Goal: Information Seeking & Learning: Check status

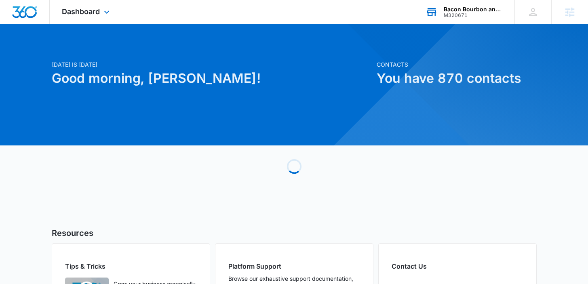
click at [454, 12] on div "Bacon Bourbon and Brews Festival" at bounding box center [473, 9] width 59 height 6
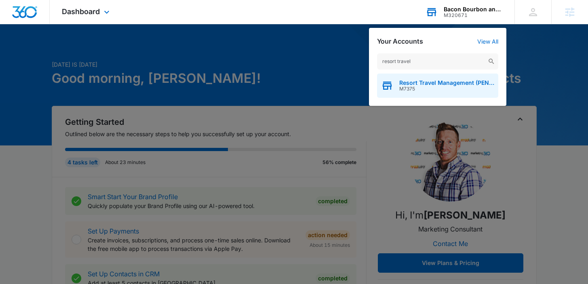
type input "resort travel"
click at [437, 82] on span "Resort Travel Management (PEN Management)" at bounding box center [446, 83] width 95 height 6
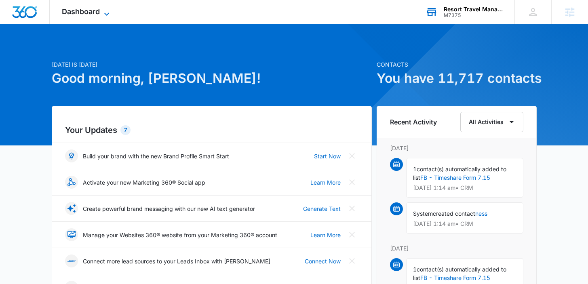
click at [85, 13] on span "Dashboard" at bounding box center [81, 11] width 38 height 8
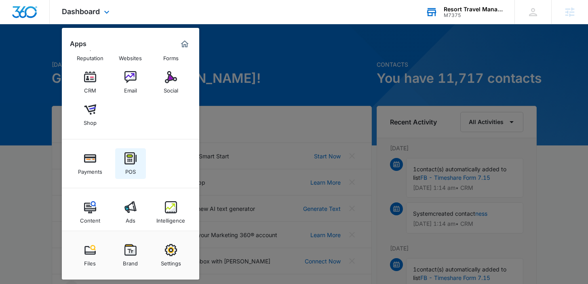
scroll to position [31, 0]
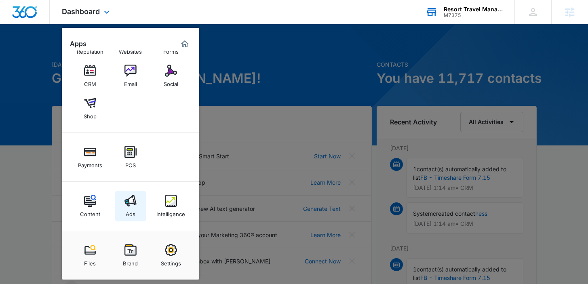
click at [127, 208] on div "Ads" at bounding box center [131, 212] width 10 height 11
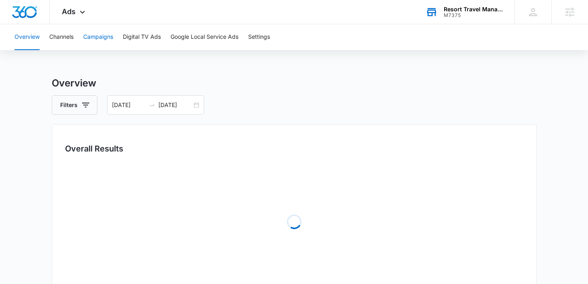
click at [102, 32] on button "Campaigns" at bounding box center [98, 37] width 30 height 26
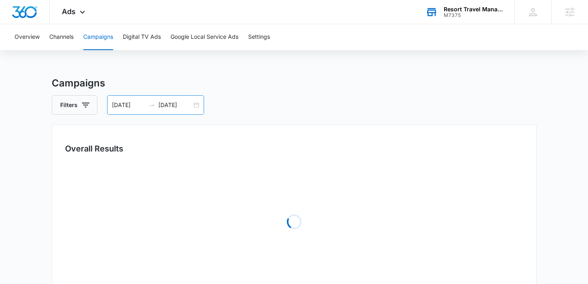
click at [191, 101] on div "07/27/2025" at bounding box center [175, 105] width 34 height 9
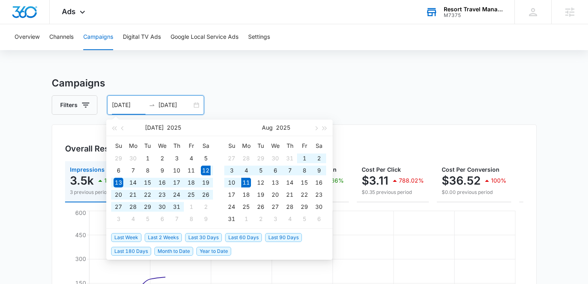
click at [201, 238] on span "Last 30 Days" at bounding box center [203, 237] width 37 height 9
type input "[DATE]"
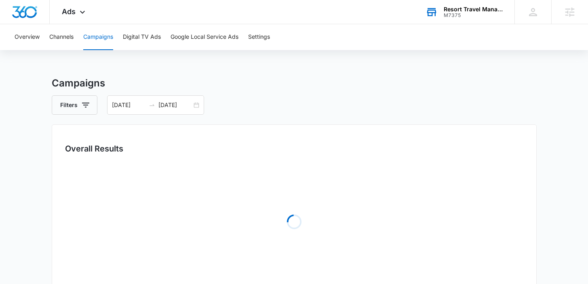
click at [63, 199] on div "Overall Results Loading" at bounding box center [294, 210] width 485 height 171
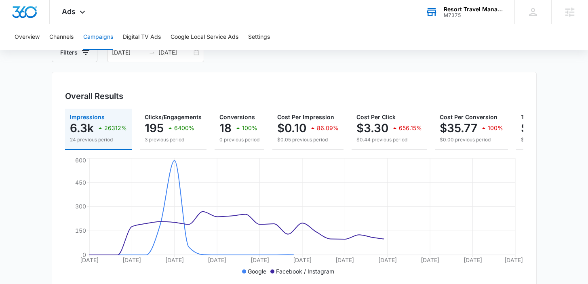
scroll to position [57, 0]
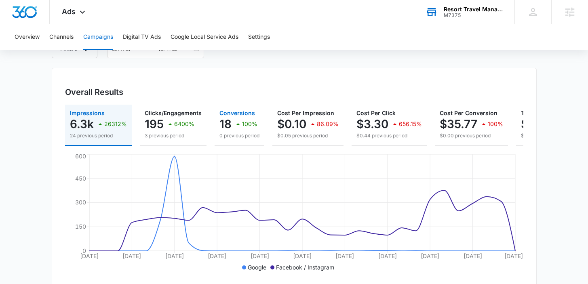
click at [246, 126] on p "100%" at bounding box center [249, 124] width 15 height 6
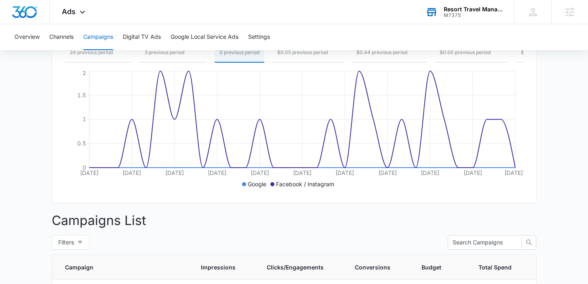
scroll to position [135, 0]
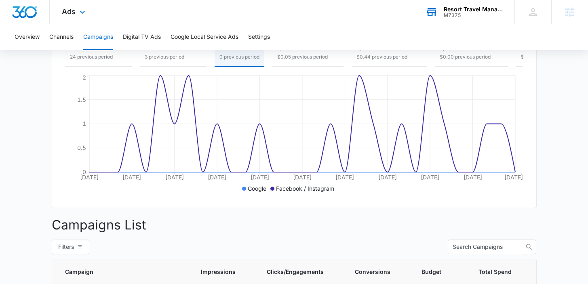
click at [68, 15] on span "Ads" at bounding box center [69, 11] width 14 height 8
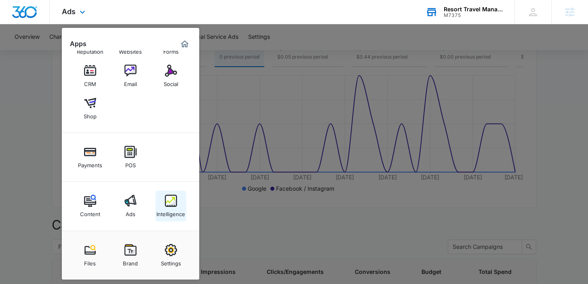
click at [162, 204] on link "Intelligence" at bounding box center [171, 206] width 31 height 31
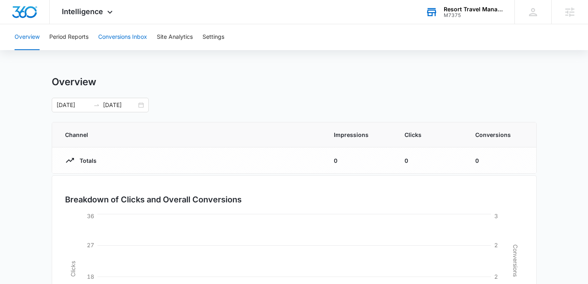
click at [142, 42] on button "Conversions Inbox" at bounding box center [122, 37] width 49 height 26
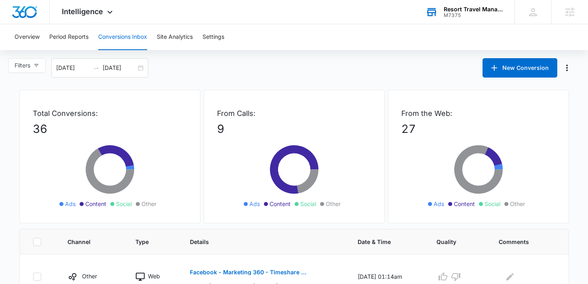
click at [457, 19] on div "Resort Travel Management (PEN Management) M7375 Your Accounts View All" at bounding box center [464, 12] width 101 height 24
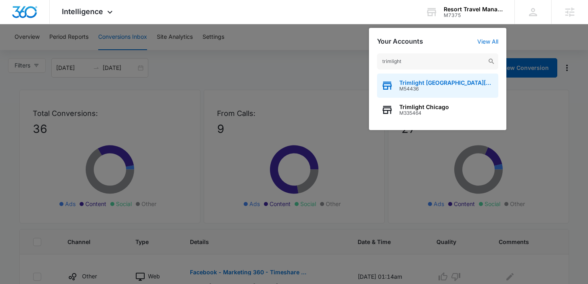
type input "trimlight"
click at [410, 85] on span "Trimlight [GEOGRAPHIC_DATA][PERSON_NAME]" at bounding box center [446, 83] width 95 height 6
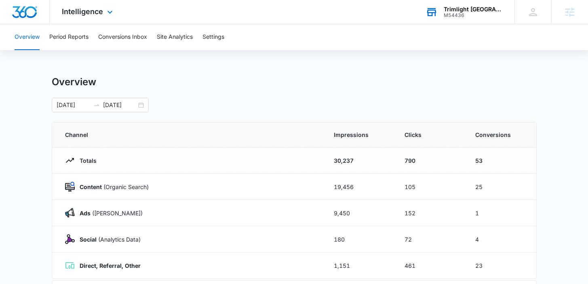
click at [446, 21] on div "Trimlight [GEOGRAPHIC_DATA][PERSON_NAME] Your Accounts View All" at bounding box center [464, 12] width 101 height 24
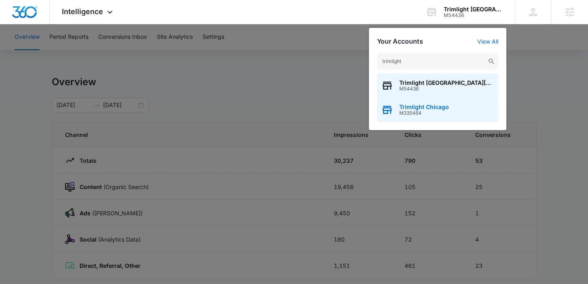
type input "trimlight"
click at [422, 112] on span "M335464" at bounding box center [424, 113] width 50 height 6
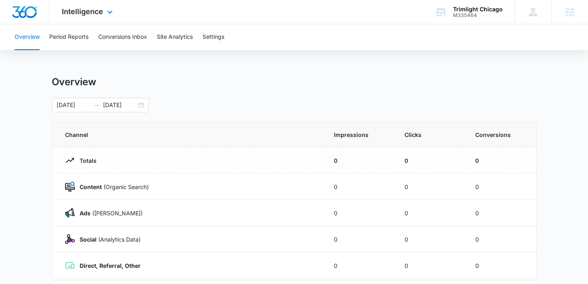
click at [30, 17] on img "Dashboard" at bounding box center [25, 12] width 26 height 12
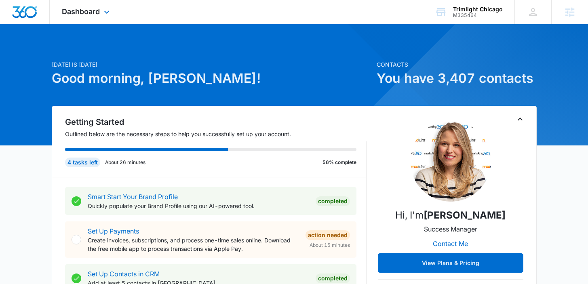
click at [91, 19] on div "Dashboard Apps Reputation Forms CRM Email Social Payments POS Content Ads Intel…" at bounding box center [87, 12] width 74 height 24
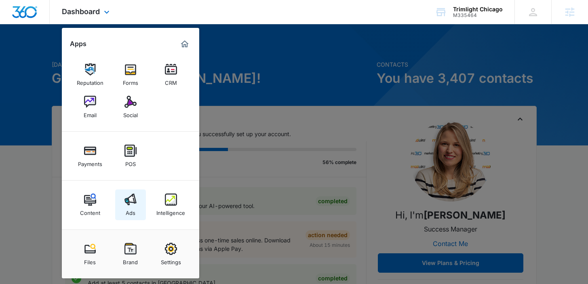
click at [135, 200] on img at bounding box center [131, 200] width 12 height 12
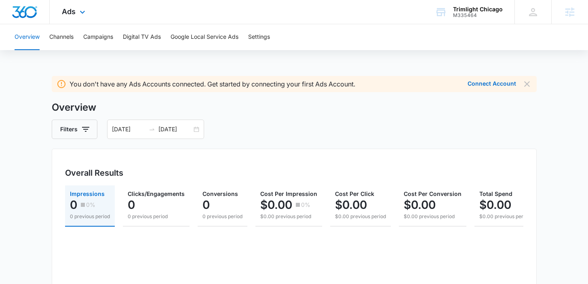
click at [64, 18] on div "Ads Apps Reputation Forms CRM Email Social Payments POS Content Ads Intelligenc…" at bounding box center [75, 12] width 50 height 24
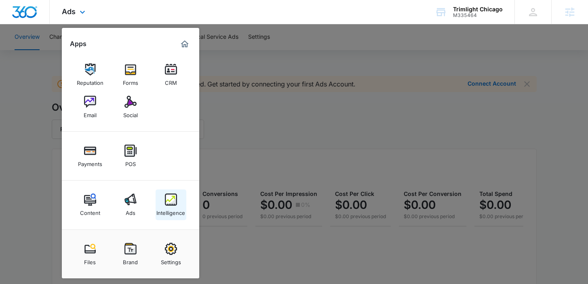
click at [159, 206] on div "Intelligence" at bounding box center [170, 211] width 29 height 11
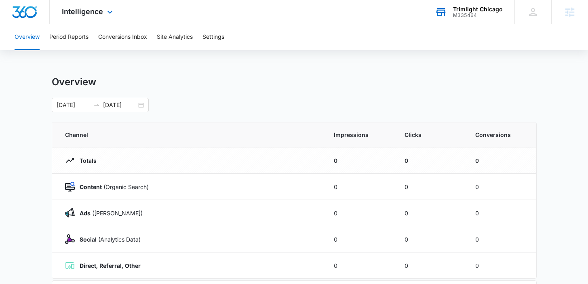
click at [451, 11] on div "Trimlight Chicago M335464 Your Accounts View All" at bounding box center [469, 12] width 92 height 24
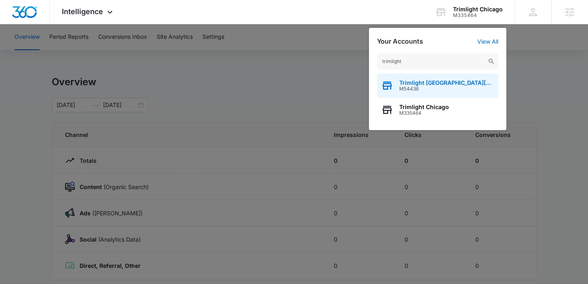
type input "trimlight"
click at [436, 82] on span "Trimlight St. Louis" at bounding box center [446, 83] width 95 height 6
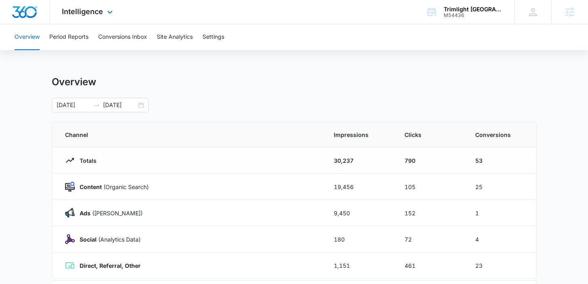
click at [101, 18] on div "Intelligence Apps Reputation Forms CRM Email Social POS Content Ads Intelligenc…" at bounding box center [88, 12] width 77 height 24
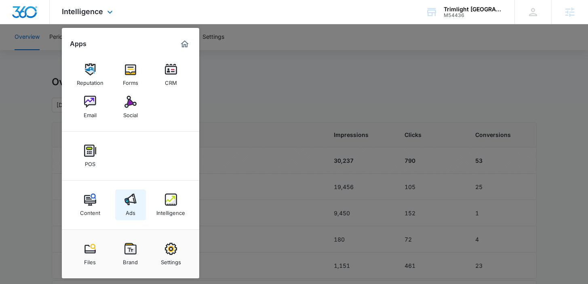
click at [130, 207] on div "Ads" at bounding box center [131, 211] width 10 height 11
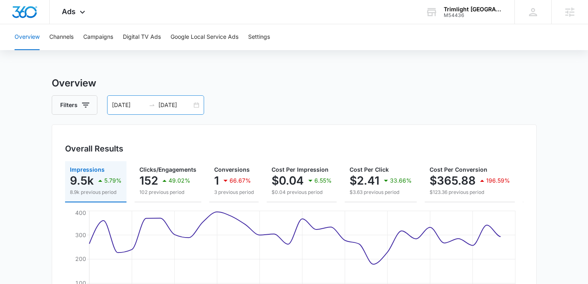
click at [115, 102] on input "06/21/2025" at bounding box center [129, 105] width 34 height 9
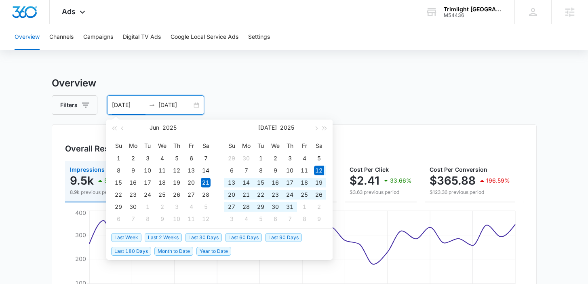
click at [212, 236] on span "Last 30 Days" at bounding box center [203, 237] width 37 height 9
type input "[DATE]"
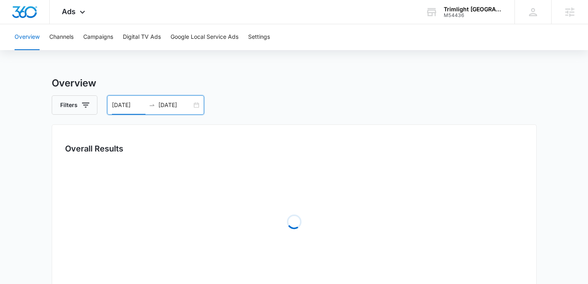
click at [42, 222] on main "Overview Filters 07/12/2025 08/11/2025 Overall Results Loading Loading Loading …" at bounding box center [294, 262] width 588 height 372
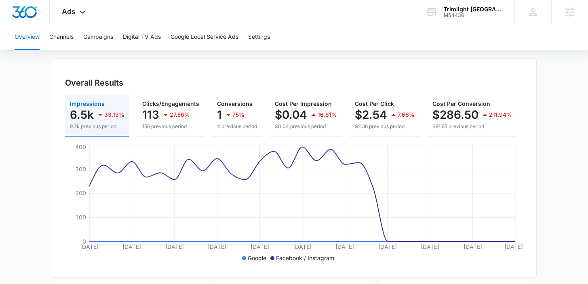
scroll to position [72, 0]
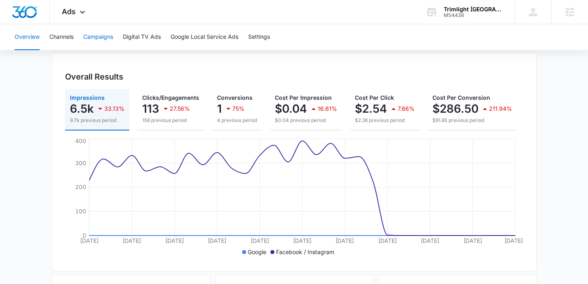
click at [94, 36] on button "Campaigns" at bounding box center [98, 37] width 30 height 26
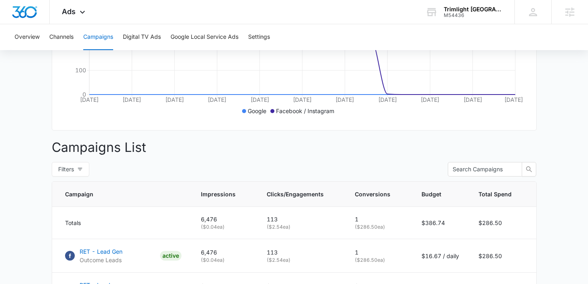
scroll to position [332, 0]
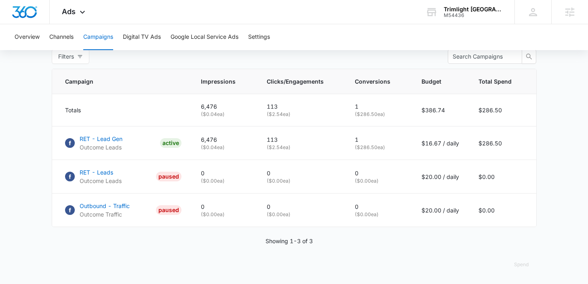
click at [32, 197] on main "Campaigns Filters 07/12/2025 08/11/2025 Overall Results Impressions 6.5k 33.13%…" at bounding box center [294, 17] width 588 height 534
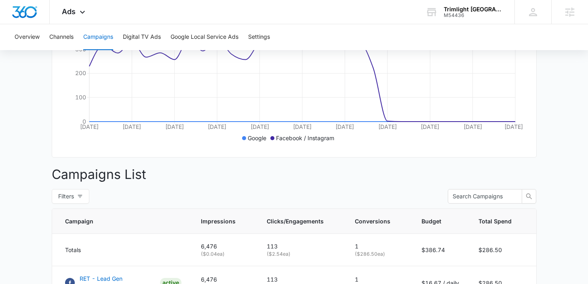
scroll to position [0, 0]
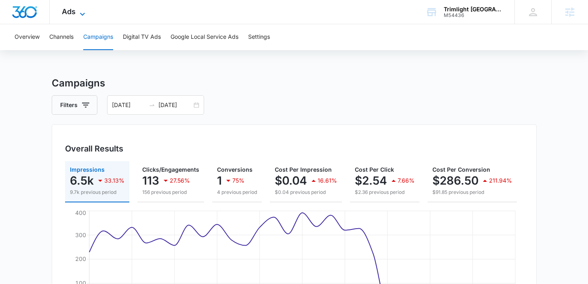
click at [78, 14] on icon at bounding box center [83, 14] width 10 height 10
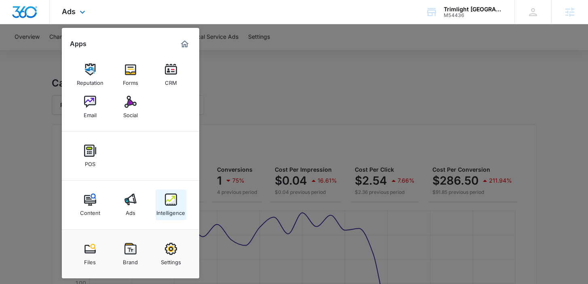
click at [172, 201] on img at bounding box center [171, 200] width 12 height 12
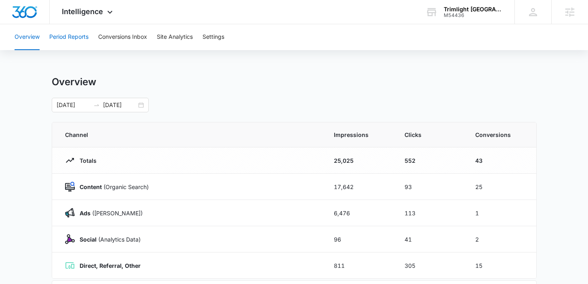
click at [79, 38] on button "Period Reports" at bounding box center [68, 37] width 39 height 26
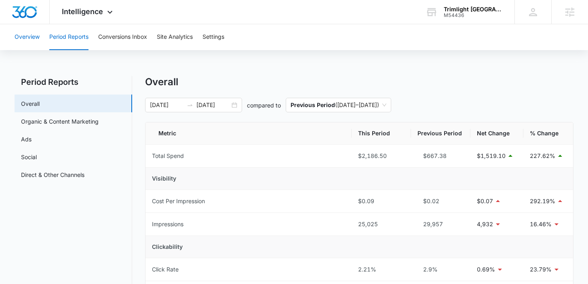
click at [32, 32] on button "Overview" at bounding box center [27, 37] width 25 height 26
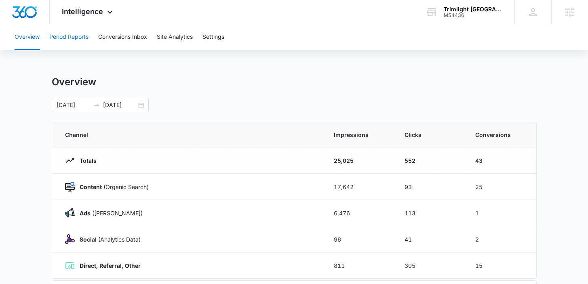
click at [84, 30] on button "Period Reports" at bounding box center [68, 37] width 39 height 26
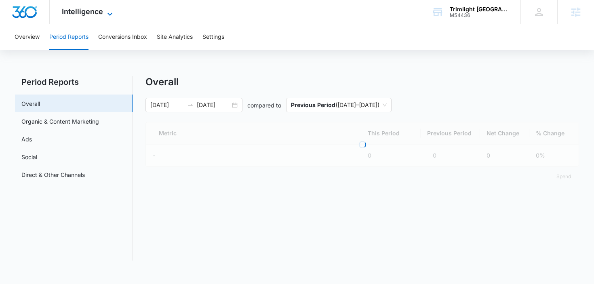
click at [99, 12] on span "Intelligence" at bounding box center [82, 11] width 41 height 8
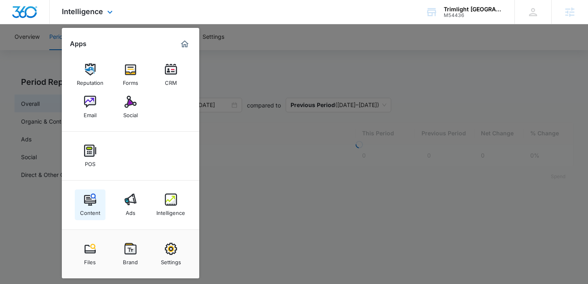
click at [76, 209] on link "Content" at bounding box center [90, 205] width 31 height 31
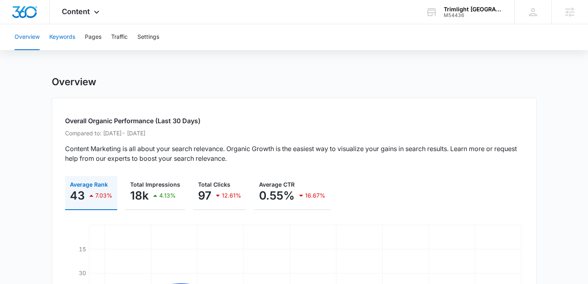
click at [57, 44] on button "Keywords" at bounding box center [62, 37] width 26 height 26
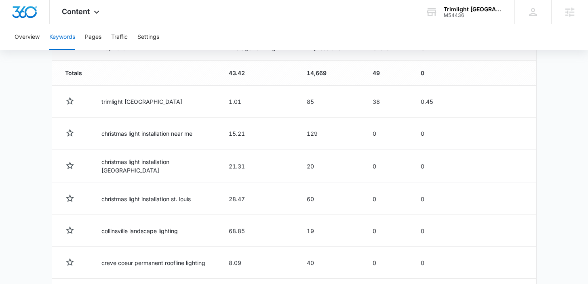
scroll to position [123, 0]
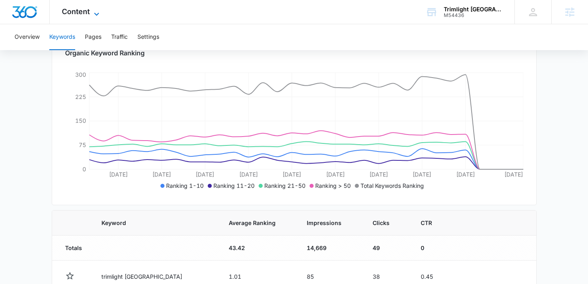
click at [69, 15] on span "Content" at bounding box center [76, 11] width 28 height 8
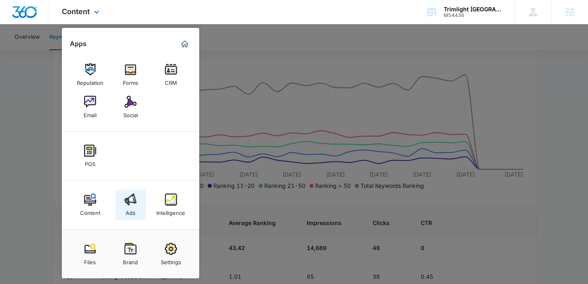
click at [126, 207] on div "Ads" at bounding box center [131, 211] width 10 height 11
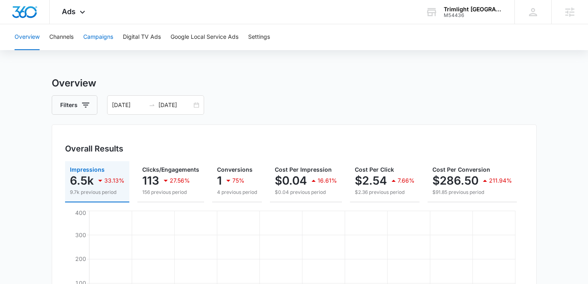
click at [105, 32] on button "Campaigns" at bounding box center [98, 37] width 30 height 26
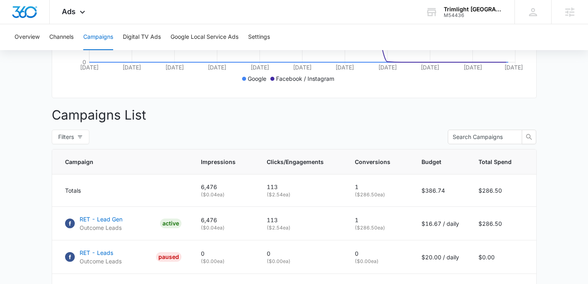
scroll to position [253, 0]
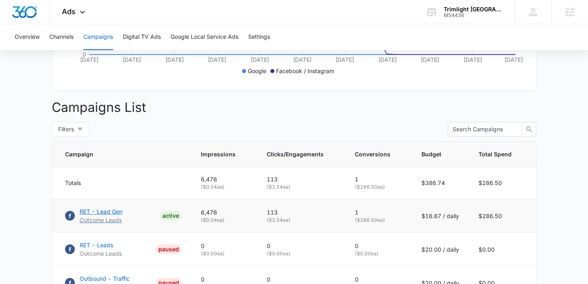
click at [88, 216] on p "RET - Lead Gen" at bounding box center [101, 211] width 43 height 8
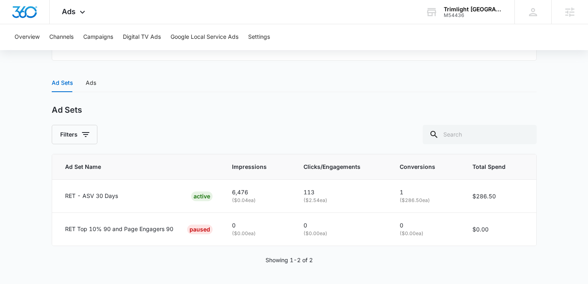
scroll to position [312, 0]
click at [90, 83] on div "Ads" at bounding box center [91, 82] width 11 height 9
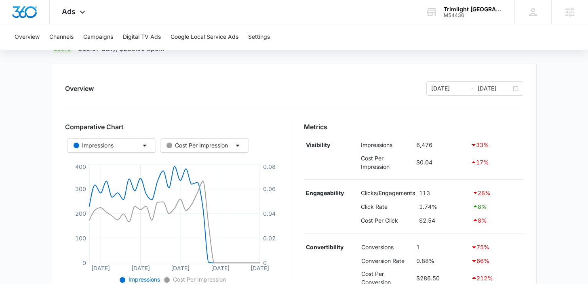
scroll to position [0, 0]
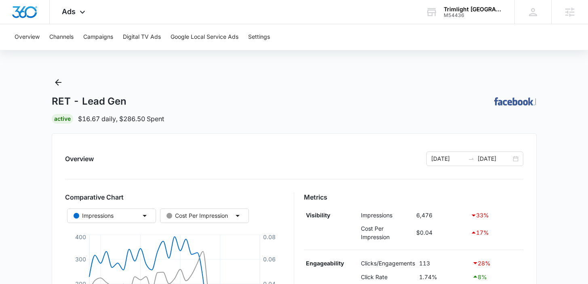
click at [56, 84] on icon "Back" at bounding box center [58, 83] width 10 height 10
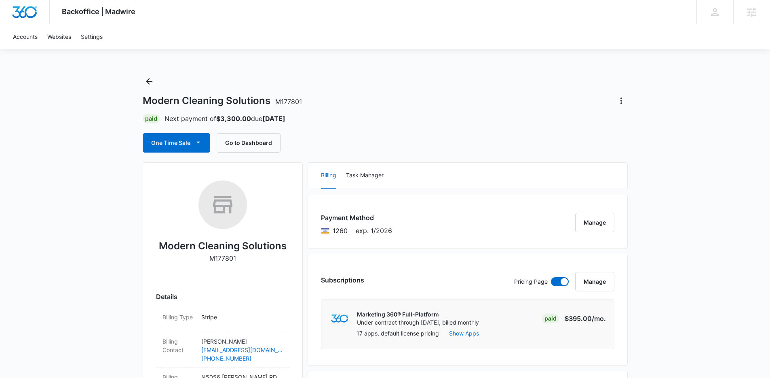
click at [152, 82] on icon "Back" at bounding box center [149, 81] width 10 height 10
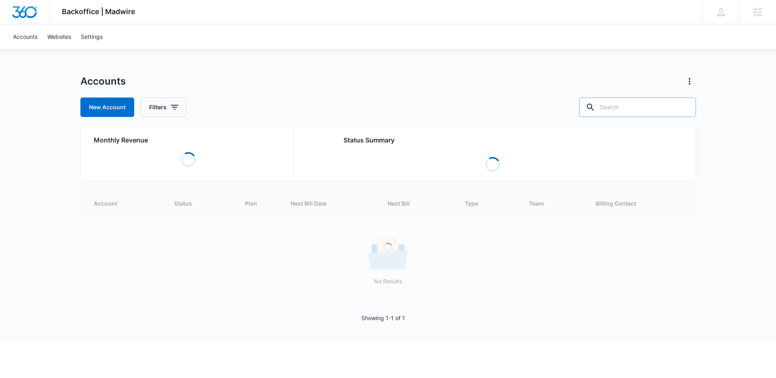
click at [637, 107] on input "text" at bounding box center [637, 106] width 117 height 19
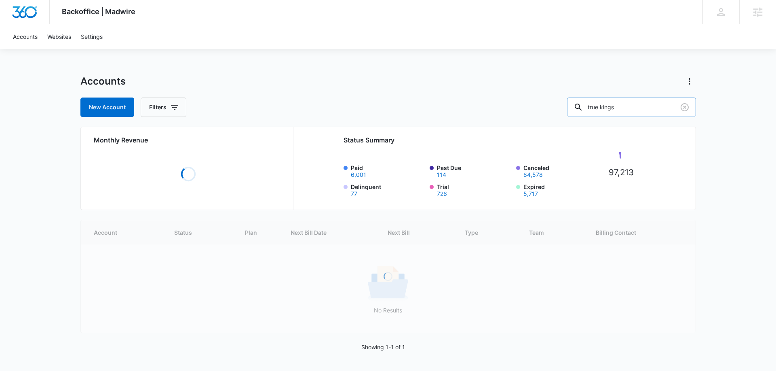
type input "true kings"
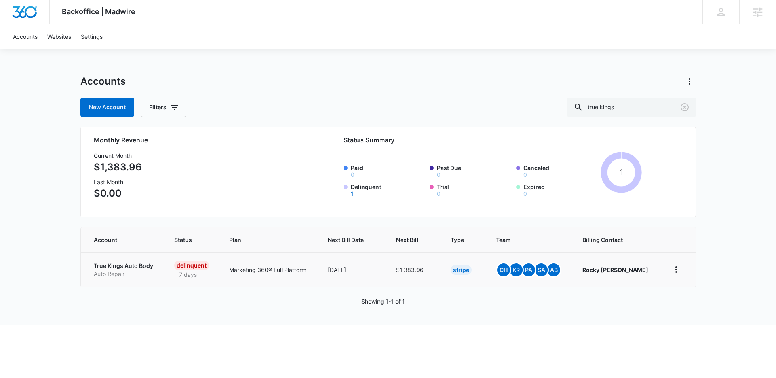
click at [131, 270] on p "Auto Repair" at bounding box center [124, 274] width 61 height 8
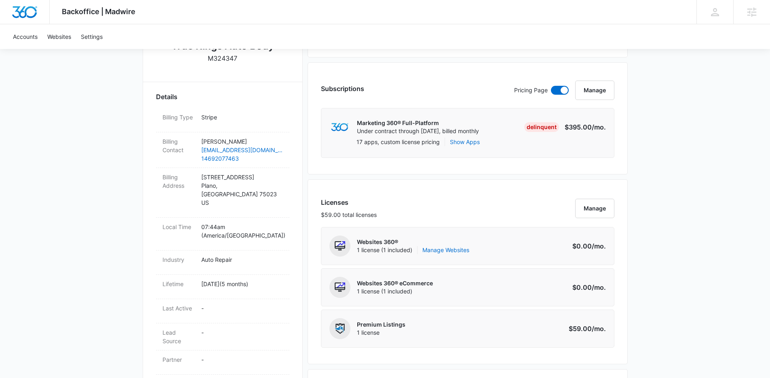
scroll to position [36, 0]
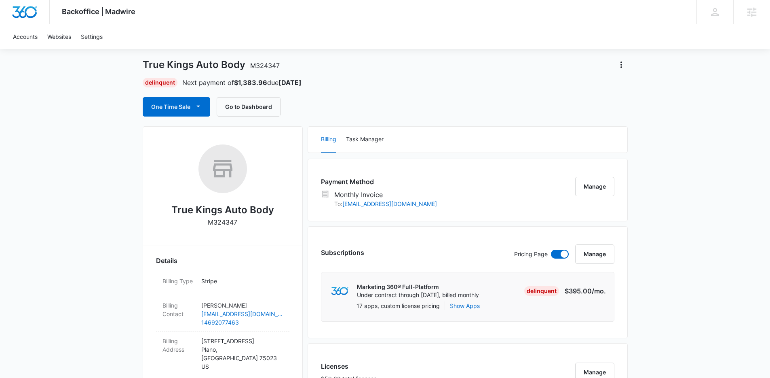
click at [598, 175] on div "Payment Method Monthly Invoice To: truekingsautobody@gmail.com Manage" at bounding box center [468, 189] width 320 height 63
click at [600, 191] on button "Manage" at bounding box center [594, 186] width 39 height 19
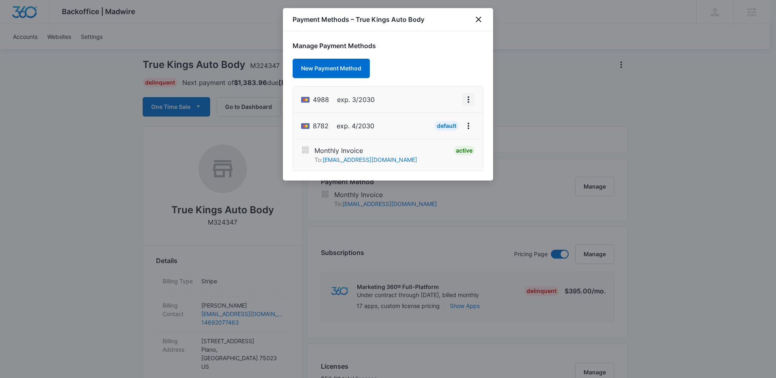
click at [470, 98] on icon "View More" at bounding box center [469, 100] width 10 height 10
click at [443, 135] on div "Set As Default" at bounding box center [437, 134] width 38 height 6
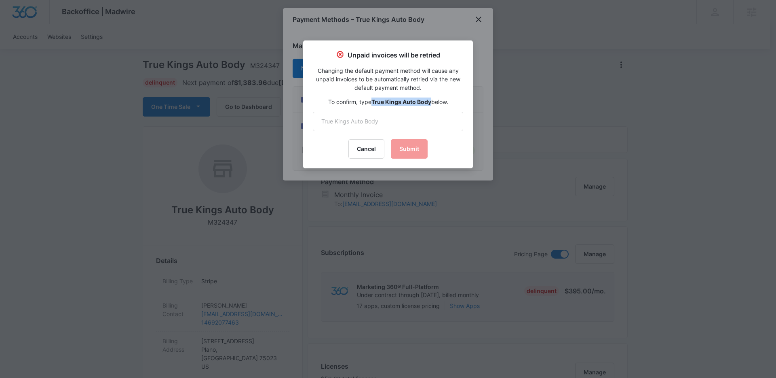
drag, startPoint x: 372, startPoint y: 101, endPoint x: 432, endPoint y: 102, distance: 59.4
click at [432, 102] on p "To confirm, type True Kings Auto Body below." at bounding box center [388, 101] width 150 height 8
copy strong "True Kings Auto Body"
click at [395, 122] on input "text" at bounding box center [388, 121] width 150 height 19
paste input "True Kings Auto Body"
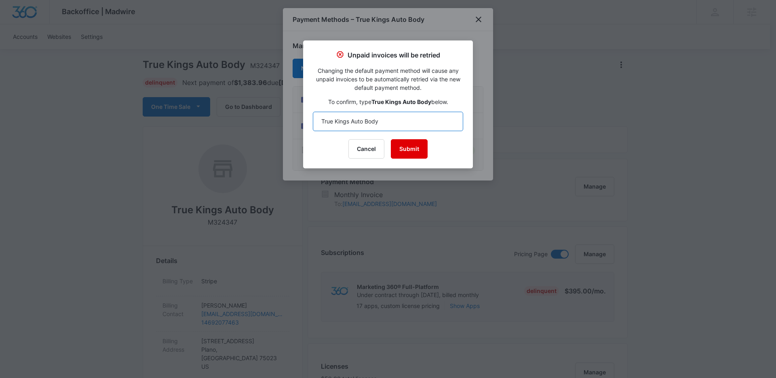
type input "True Kings Auto Body"
click at [415, 151] on button "Submit" at bounding box center [409, 148] width 37 height 19
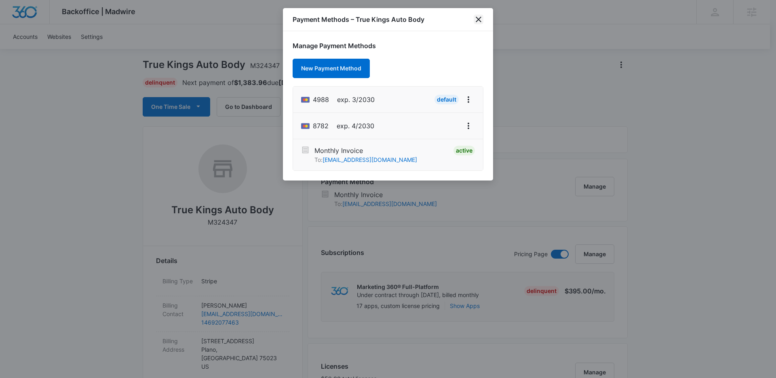
click at [482, 21] on icon "close" at bounding box center [479, 20] width 10 height 10
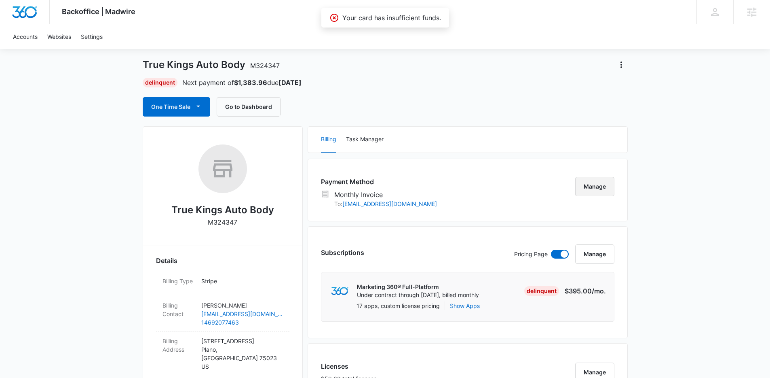
click at [608, 186] on button "Manage" at bounding box center [594, 186] width 39 height 19
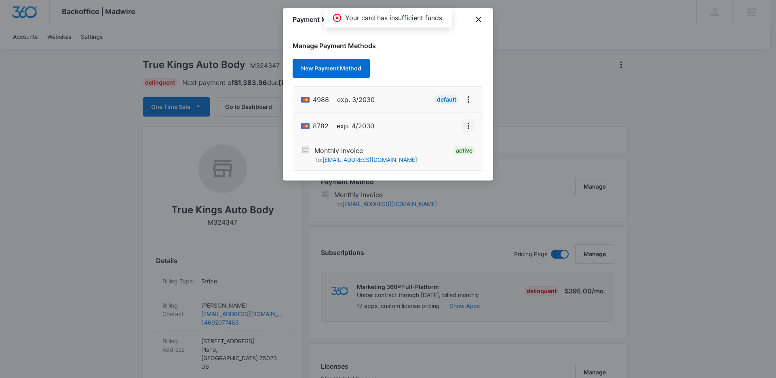
click at [465, 127] on icon "View More" at bounding box center [469, 126] width 10 height 10
click at [439, 91] on div "Set As Default" at bounding box center [437, 91] width 38 height 6
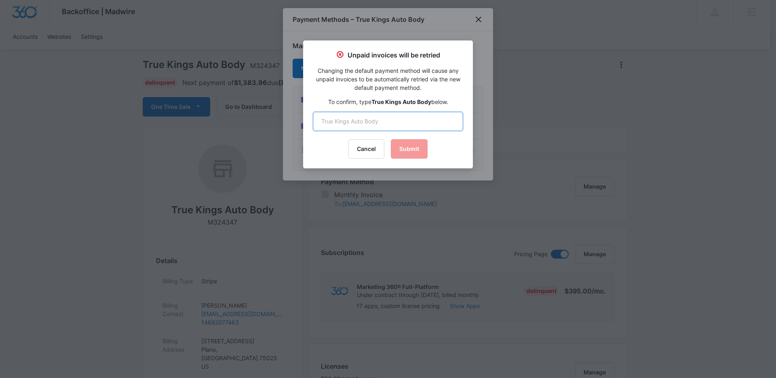
click at [357, 118] on input "text" at bounding box center [388, 121] width 150 height 19
paste input "True Kings Auto Body"
type input "True Kings Auto Body"
click at [415, 151] on button "Submit" at bounding box center [409, 148] width 37 height 19
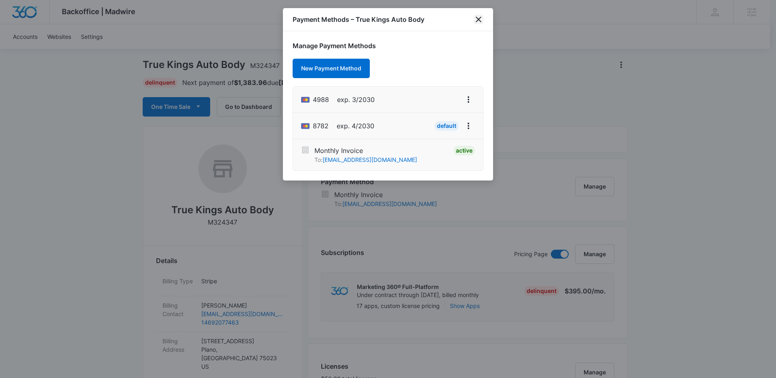
click at [475, 22] on icon "close" at bounding box center [479, 20] width 10 height 10
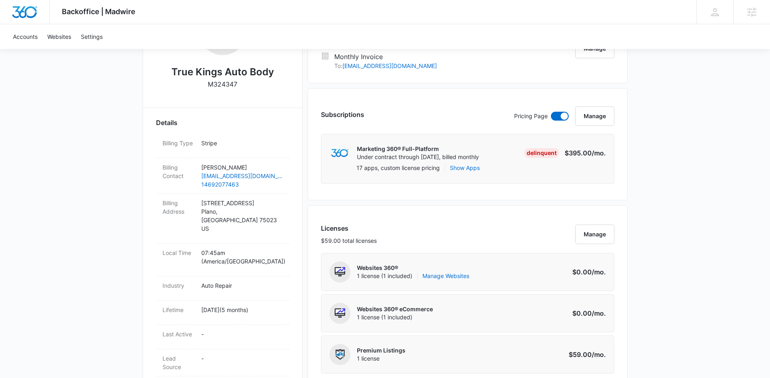
scroll to position [0, 0]
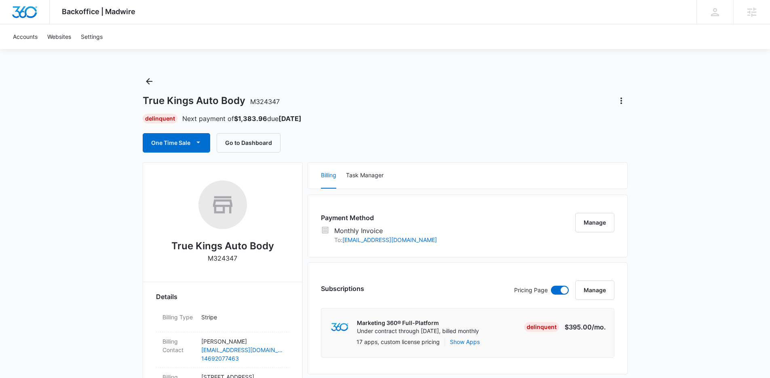
click at [627, 95] on div at bounding box center [617, 100] width 19 height 13
click at [625, 100] on icon "Actions" at bounding box center [621, 101] width 10 height 10
click at [653, 126] on div "Close Account" at bounding box center [644, 123] width 38 height 6
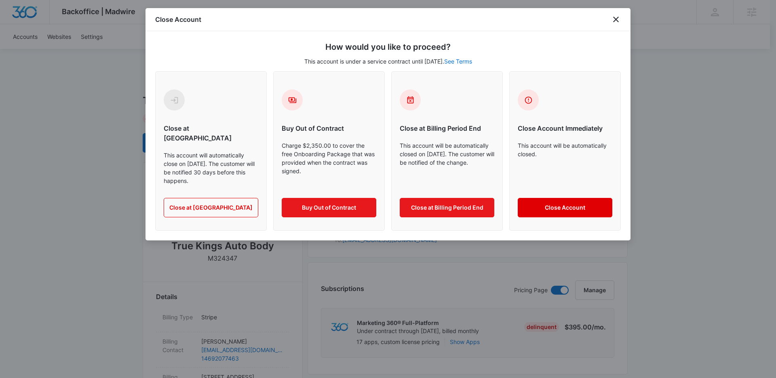
click at [578, 206] on button "Close Account" at bounding box center [565, 207] width 95 height 19
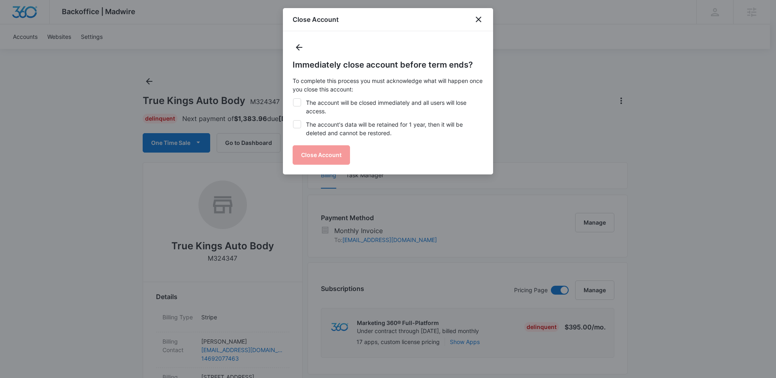
click at [297, 103] on icon at bounding box center [296, 102] width 7 height 7
click at [293, 99] on input "The account will be closed immediately and all users will lose access." at bounding box center [293, 98] width 0 height 0
checkbox input "true"
click at [297, 123] on icon at bounding box center [296, 123] width 7 height 7
click at [293, 120] on input "The account's data will be retained for 1 year, then it will be deleted and can…" at bounding box center [293, 120] width 0 height 0
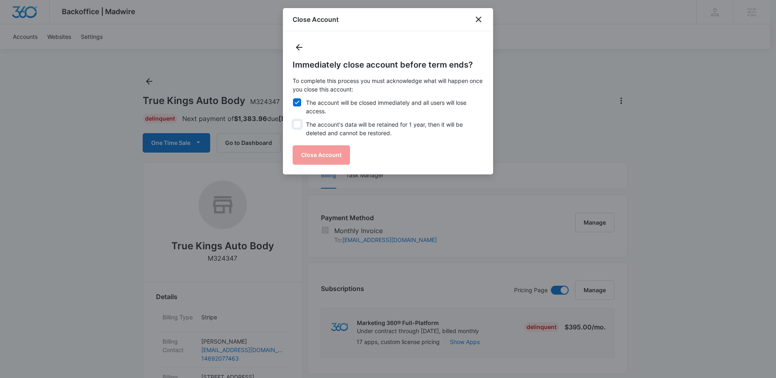
checkbox input "true"
click at [317, 153] on button "Close Account" at bounding box center [321, 154] width 57 height 19
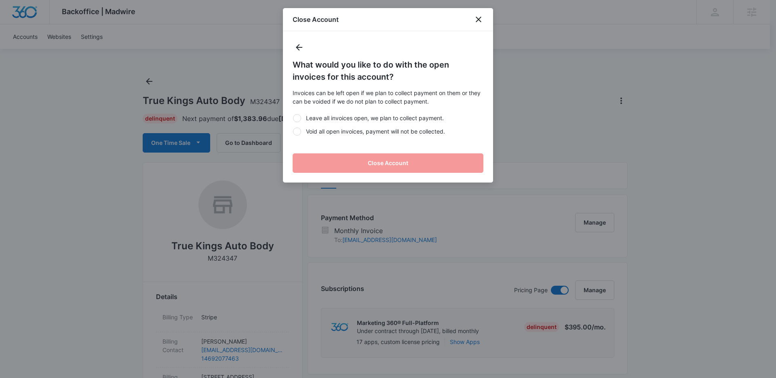
click at [299, 131] on div at bounding box center [297, 131] width 8 height 8
click at [293, 131] on input "Void all open invoices, payment will not be collected." at bounding box center [293, 131] width 0 height 0
radio input "true"
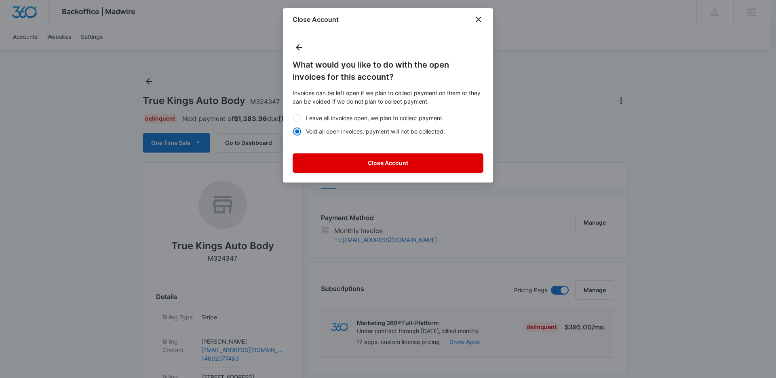
click at [331, 160] on button "Close Account" at bounding box center [388, 162] width 191 height 19
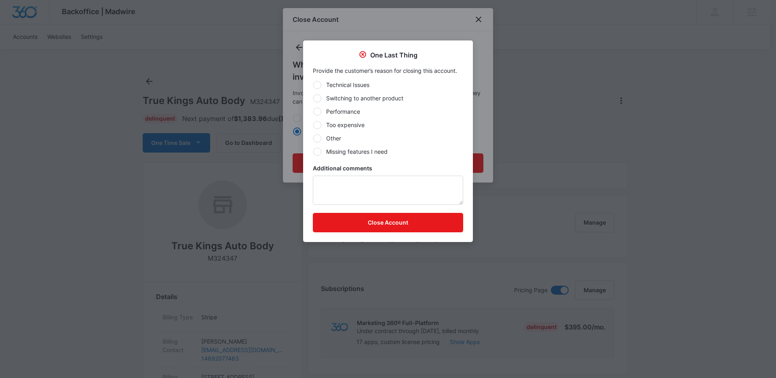
click at [331, 142] on label "Other" at bounding box center [388, 138] width 150 height 8
click at [313, 138] on input "Other" at bounding box center [313, 138] width 0 height 0
radio input "true"
click at [363, 225] on button "Close Account" at bounding box center [388, 222] width 150 height 19
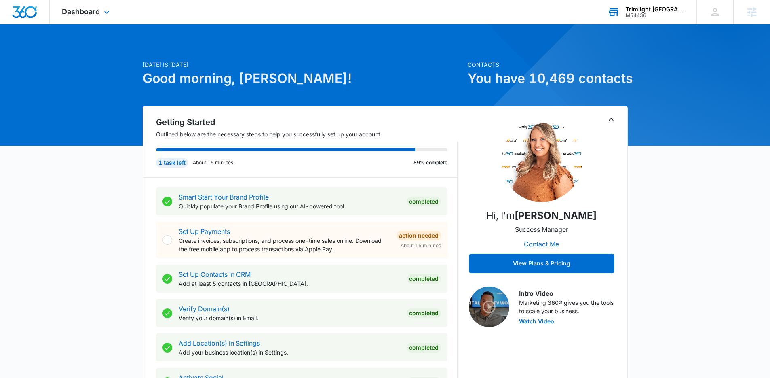
click at [666, 12] on div "Trimlight [GEOGRAPHIC_DATA][PERSON_NAME]" at bounding box center [655, 9] width 59 height 6
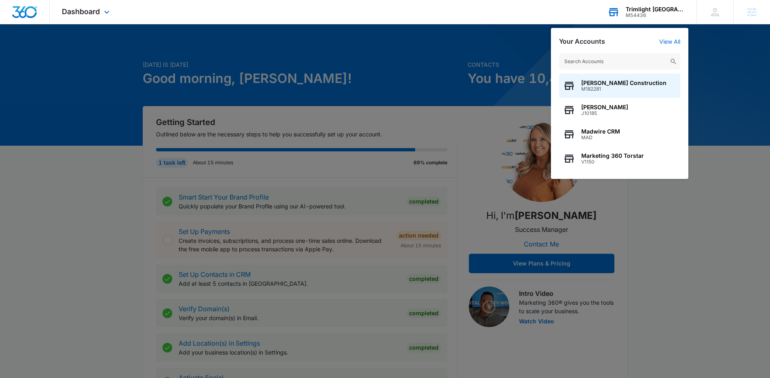
click at [620, 61] on input "text" at bounding box center [619, 61] width 121 height 16
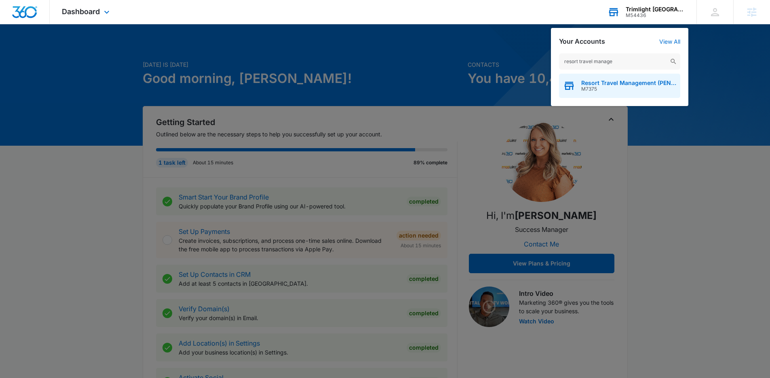
type input "resort travel manage"
click at [623, 85] on span "Resort Travel Management (PEN Management)" at bounding box center [628, 83] width 95 height 6
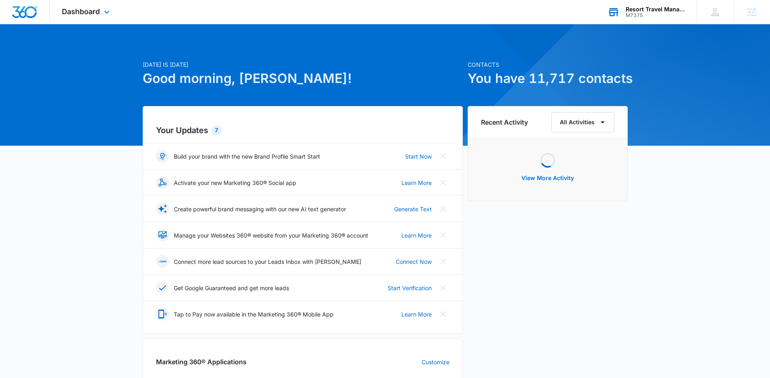
click at [100, 18] on div "Dashboard Apps Reputation Websites Forms CRM Email Social Shop Payments POS Con…" at bounding box center [87, 12] width 74 height 24
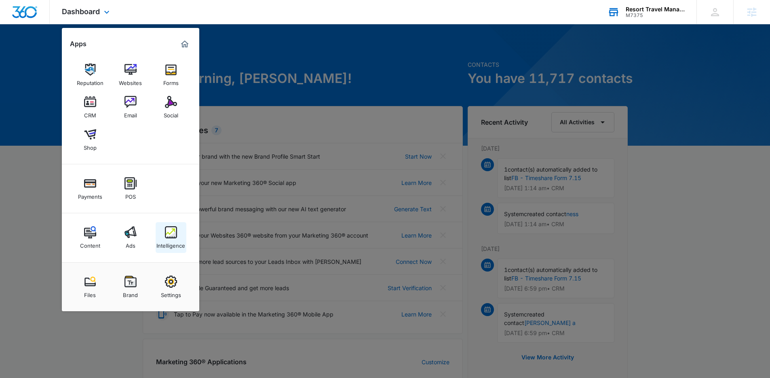
click at [179, 235] on link "Intelligence" at bounding box center [171, 237] width 31 height 31
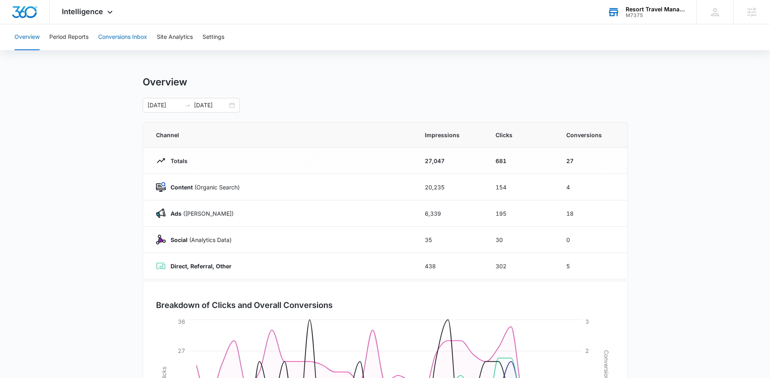
click at [145, 44] on button "Conversions Inbox" at bounding box center [122, 37] width 49 height 26
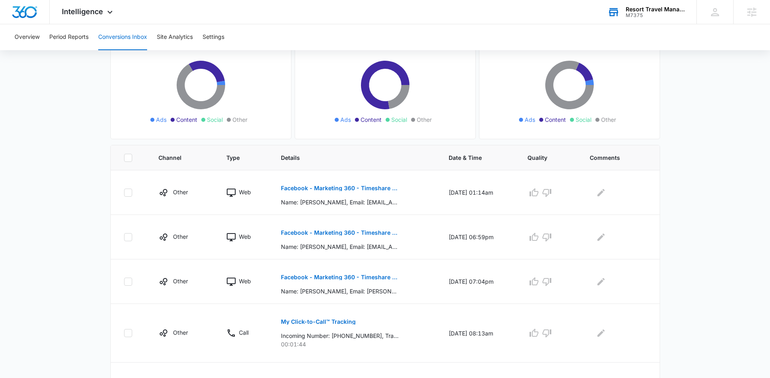
scroll to position [44, 0]
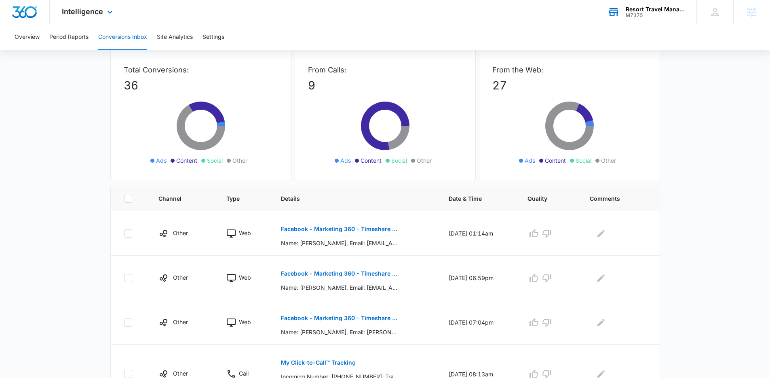
click at [92, 6] on div "Intelligence Apps Reputation Websites Forms CRM Email Social Shop Payments POS …" at bounding box center [88, 12] width 77 height 24
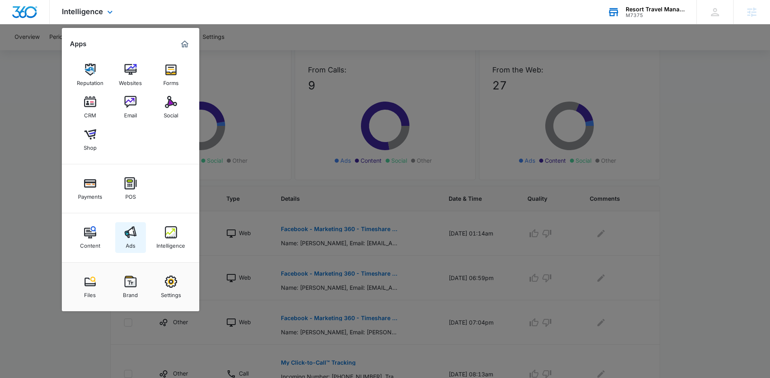
click at [133, 239] on div "Ads" at bounding box center [131, 243] width 10 height 11
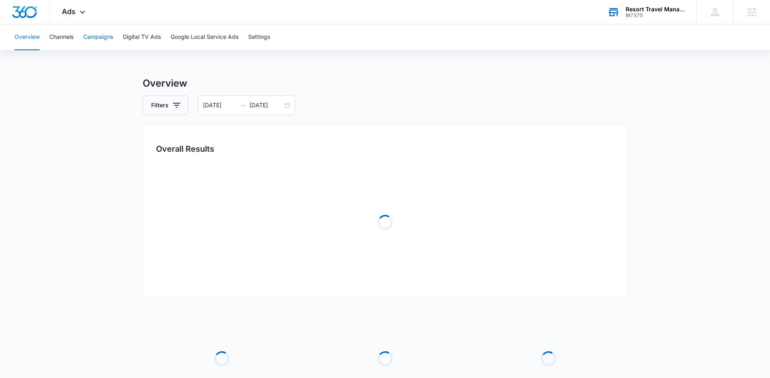
click at [94, 36] on button "Campaigns" at bounding box center [98, 37] width 30 height 26
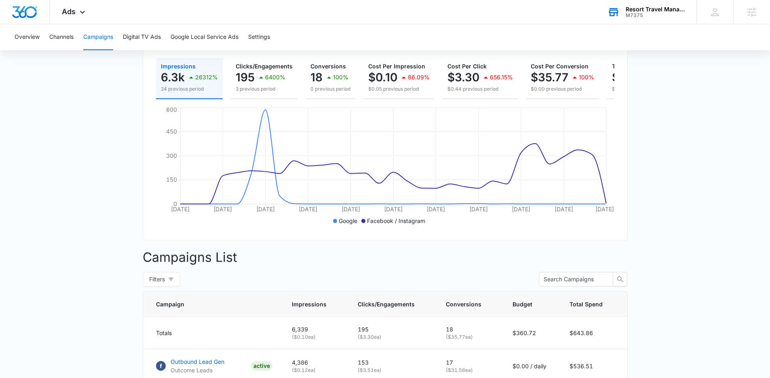
scroll to position [286, 0]
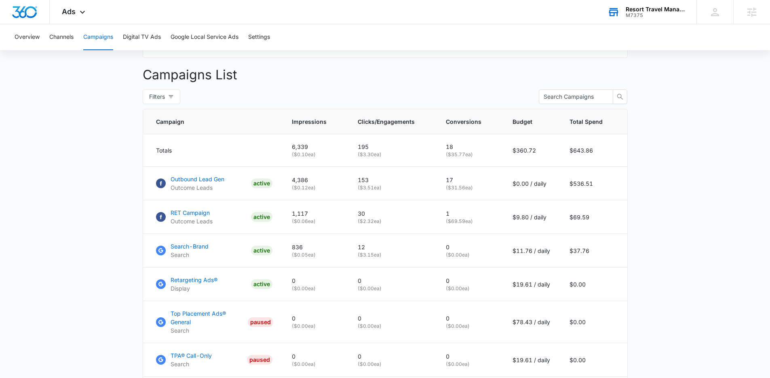
click at [741, 201] on main "Campaigns Filters 07/12/2025 08/11/2025 Overall Results Impressions 6.3k 26312%…" at bounding box center [385, 199] width 770 height 818
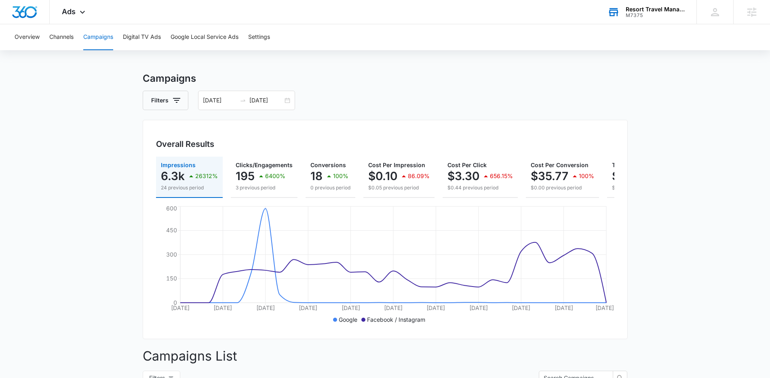
scroll to position [0, 0]
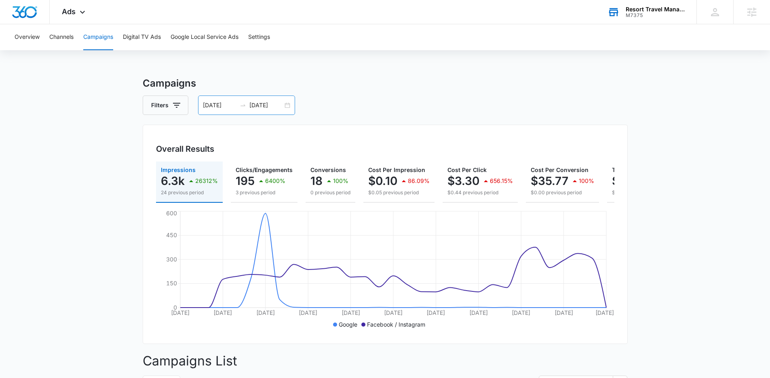
click at [285, 104] on div "07/12/2025 08/11/2025" at bounding box center [246, 104] width 97 height 19
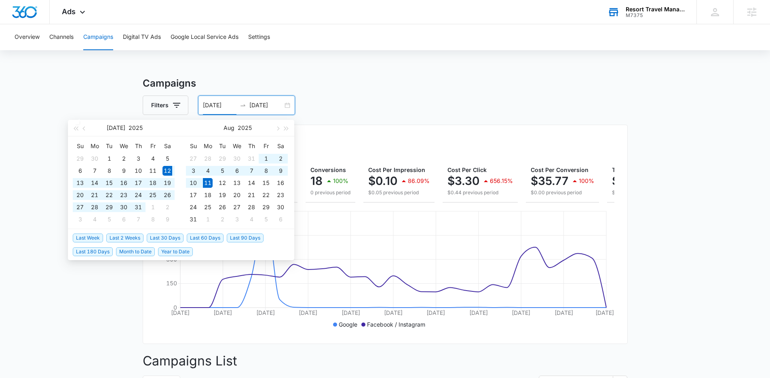
type input "[DATE]"
click at [176, 239] on span "Last 30 Days" at bounding box center [165, 237] width 37 height 9
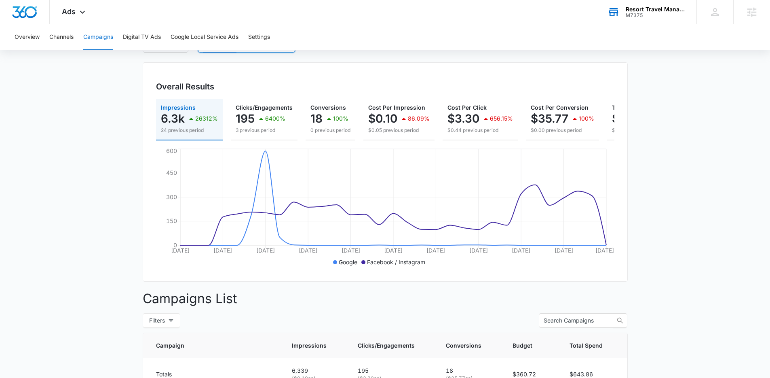
scroll to position [57, 0]
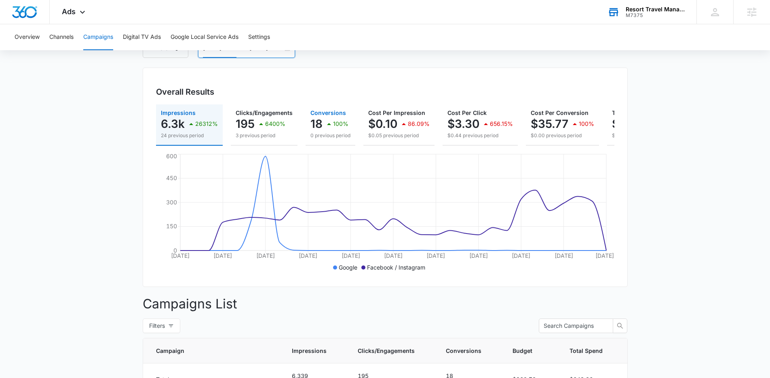
click at [344, 134] on p "0 previous period" at bounding box center [330, 135] width 40 height 7
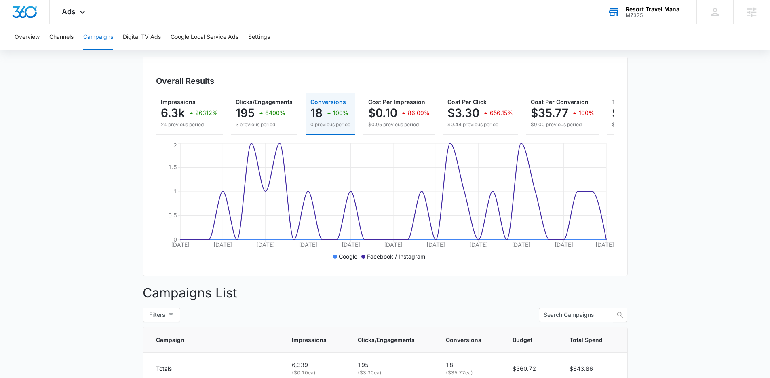
scroll to position [60, 0]
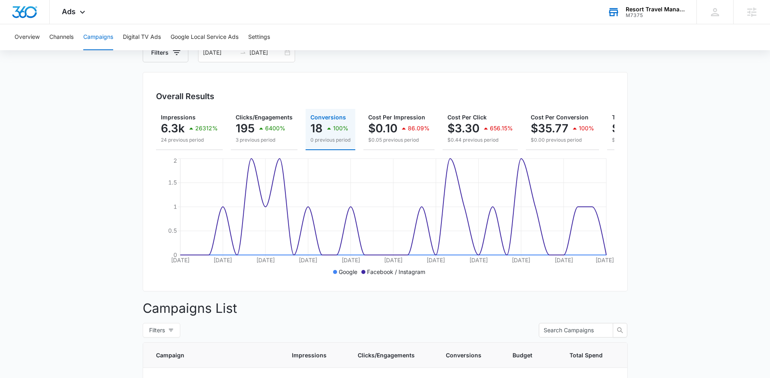
scroll to position [53, 0]
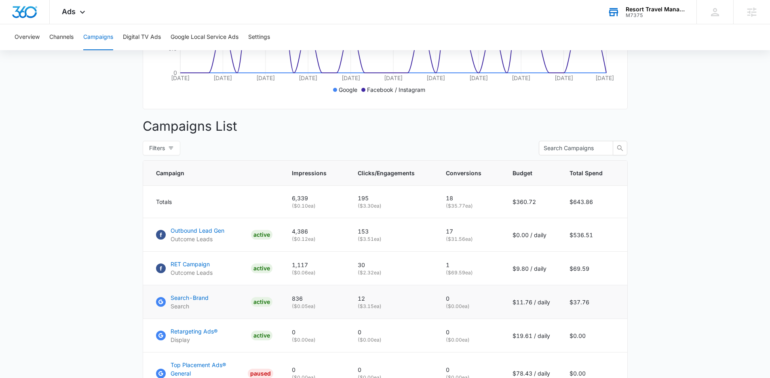
scroll to position [245, 0]
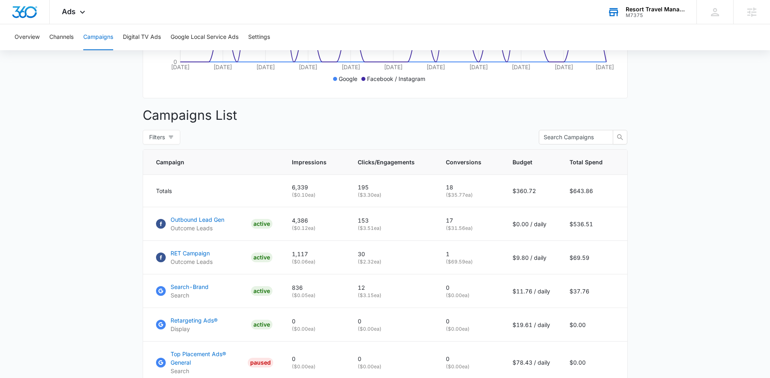
click at [111, 337] on main "Campaigns Filters 07/12/2025 08/11/2025 Overall Results Impressions 6.3k 26312%…" at bounding box center [385, 240] width 770 height 818
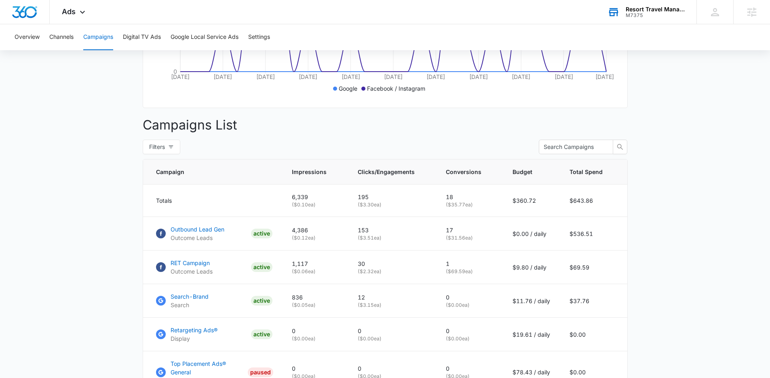
scroll to position [234, 0]
click at [125, 337] on main "Campaigns Filters 07/12/2025 08/11/2025 Overall Results Impressions 6.3k 26312%…" at bounding box center [385, 251] width 770 height 818
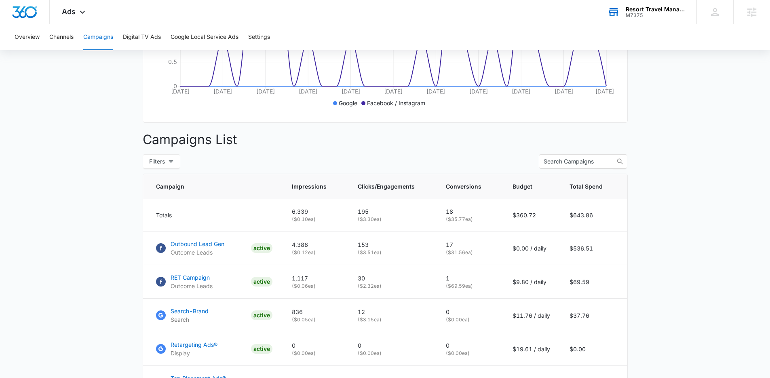
scroll to position [220, 0]
click at [110, 342] on main "Campaigns Filters 07/12/2025 08/11/2025 Overall Results Impressions 6.3k 26312%…" at bounding box center [385, 265] width 770 height 818
click at [97, 342] on main "Campaigns Filters 07/12/2025 08/11/2025 Overall Results Impressions 6.3k 26312%…" at bounding box center [385, 265] width 770 height 818
click at [657, 336] on main "Campaigns Filters 07/12/2025 08/11/2025 Overall Results Impressions 6.3k 26312%…" at bounding box center [385, 265] width 770 height 818
click at [107, 352] on main "Campaigns Filters 07/12/2025 08/11/2025 Overall Results Impressions 6.3k 26312%…" at bounding box center [385, 265] width 770 height 818
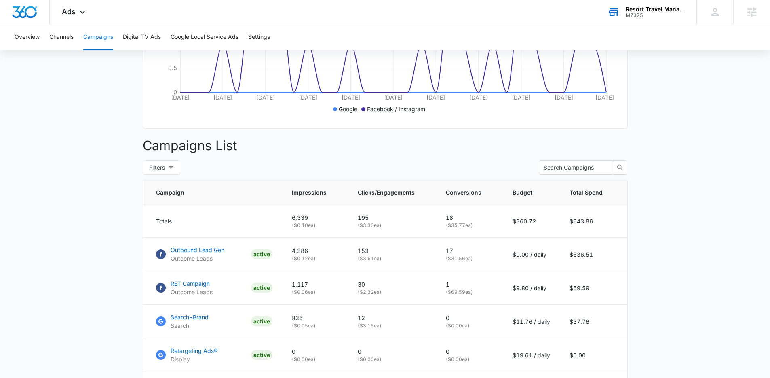
scroll to position [215, 0]
click at [208, 355] on p "Retargeting Ads®" at bounding box center [194, 350] width 47 height 8
click at [744, 330] on main "Campaigns Filters 07/12/2025 08/11/2025 Overall Results Impressions 6.3k 26312%…" at bounding box center [385, 270] width 770 height 818
click at [191, 287] on p "RET Campaign" at bounding box center [192, 283] width 42 height 8
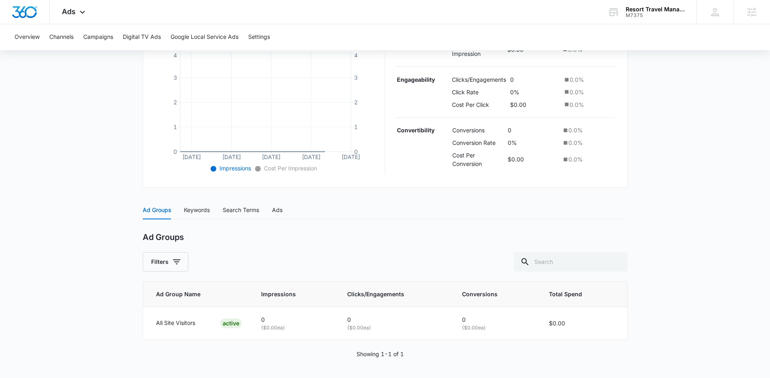
scroll to position [183, 0]
click at [277, 207] on div "Ads" at bounding box center [277, 209] width 11 height 9
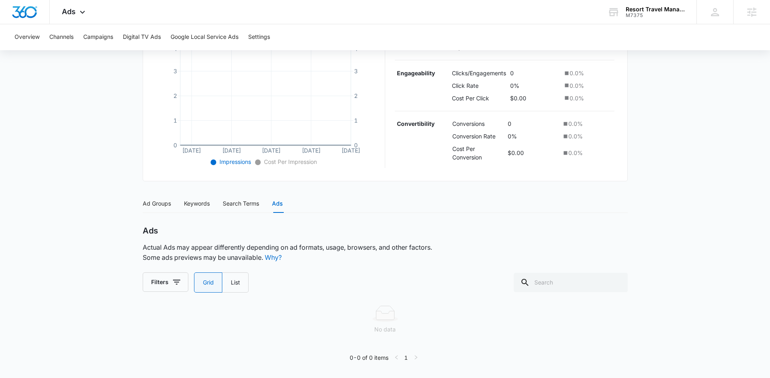
scroll to position [190, 0]
click at [150, 205] on div "Ad Groups" at bounding box center [157, 203] width 28 height 9
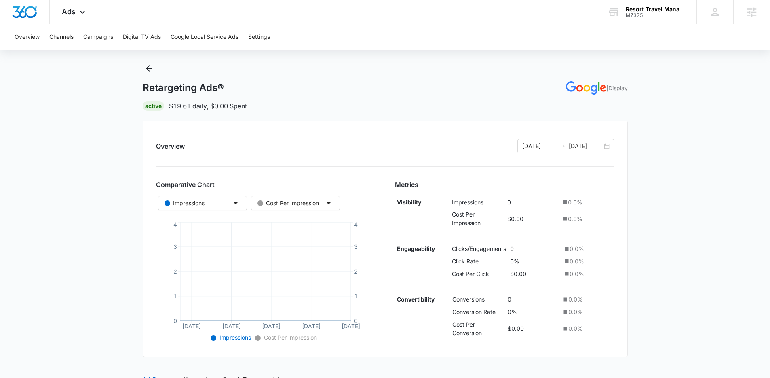
scroll to position [0, 0]
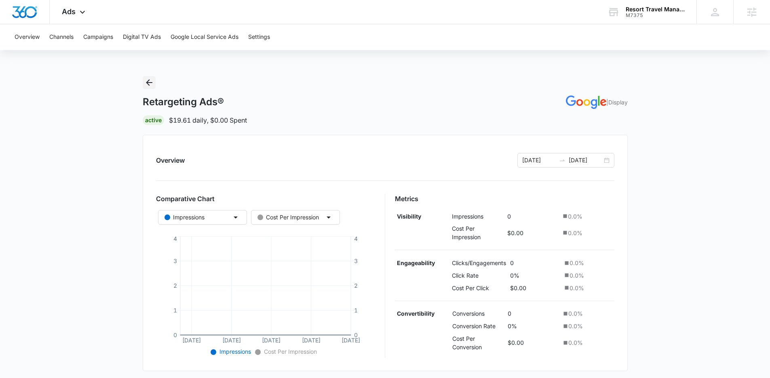
click at [152, 80] on icon "Back" at bounding box center [149, 83] width 10 height 10
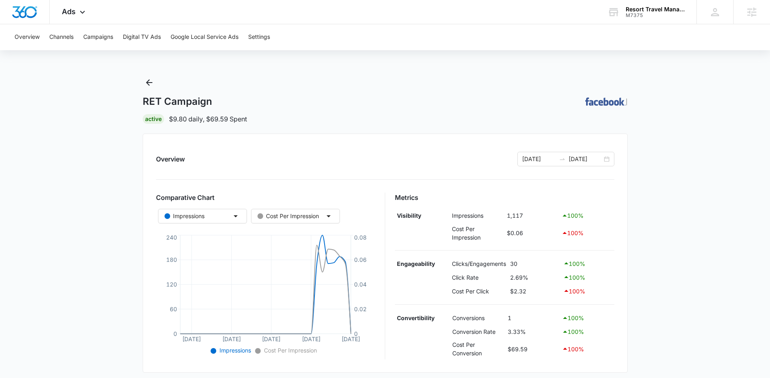
click at [689, 287] on main "RET Campaign | Active $9.80 daily , $69.59 Spent Overview [DATE] [DATE] Compara…" at bounding box center [385, 319] width 770 height 487
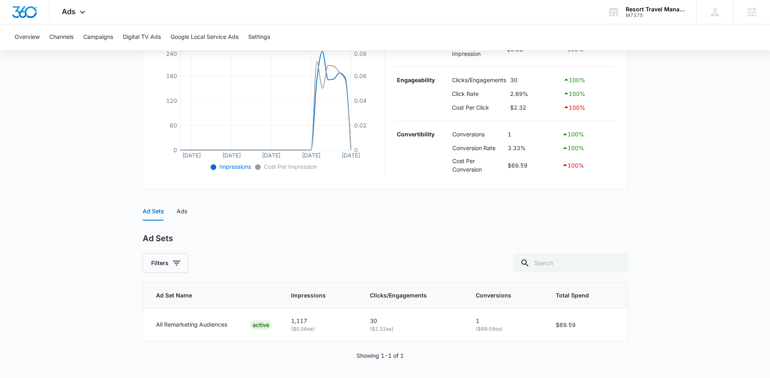
scroll to position [185, 0]
click at [182, 207] on div "Ads" at bounding box center [182, 209] width 11 height 9
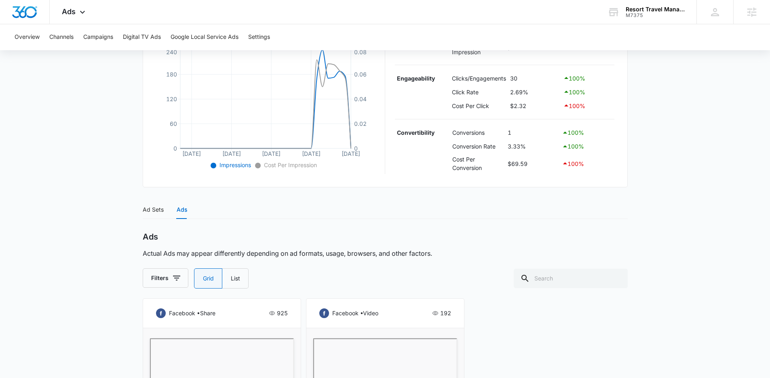
click at [670, 262] on main "RET Campaign | Active $9.80 daily , $69.59 Spent Overview [DATE] [DATE] Compara…" at bounding box center [385, 252] width 770 height 723
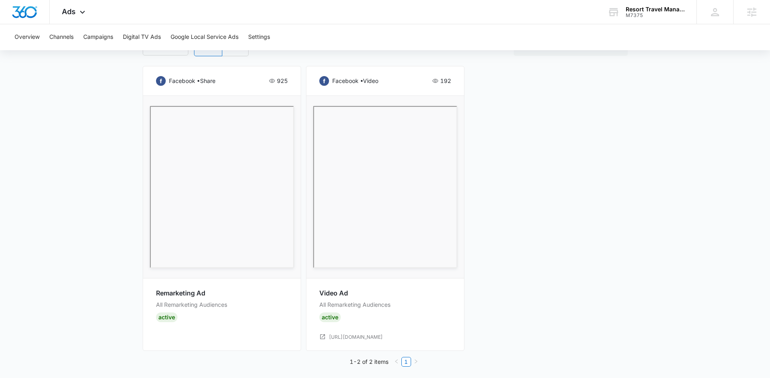
scroll to position [421, 0]
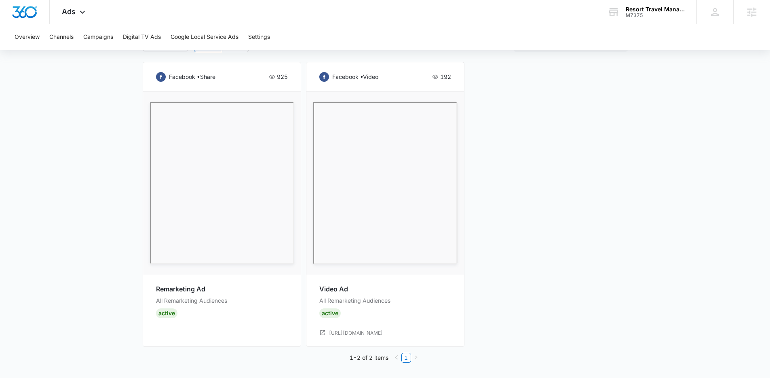
click at [625, 278] on div "facebook • share 925 Remarketing Ad All Remarketing Audiences Active facebook •…" at bounding box center [385, 204] width 485 height 285
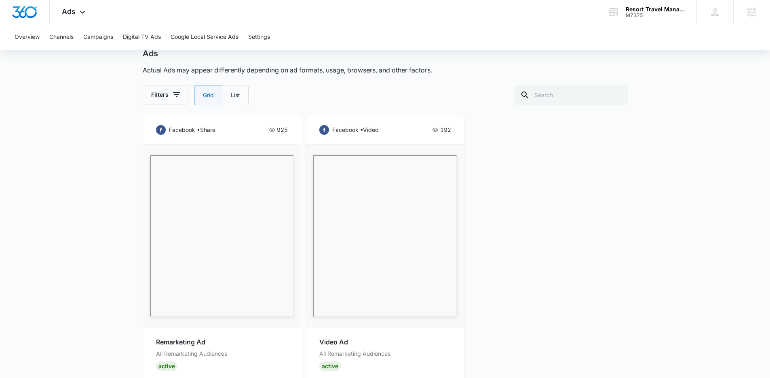
scroll to position [359, 0]
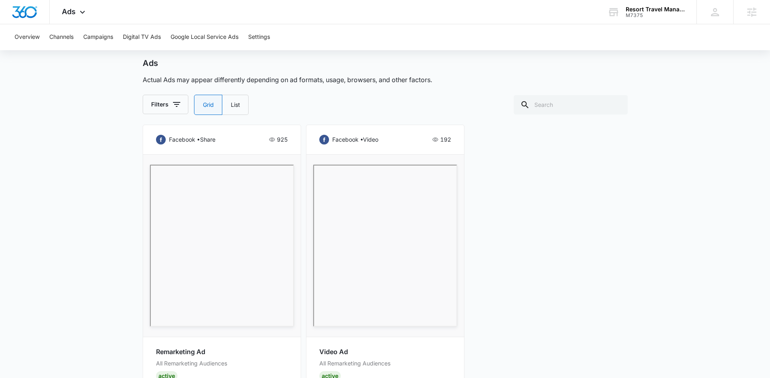
click at [529, 256] on div "facebook • share 925 Remarketing Ad All Remarketing Audiences Active facebook •…" at bounding box center [385, 267] width 485 height 285
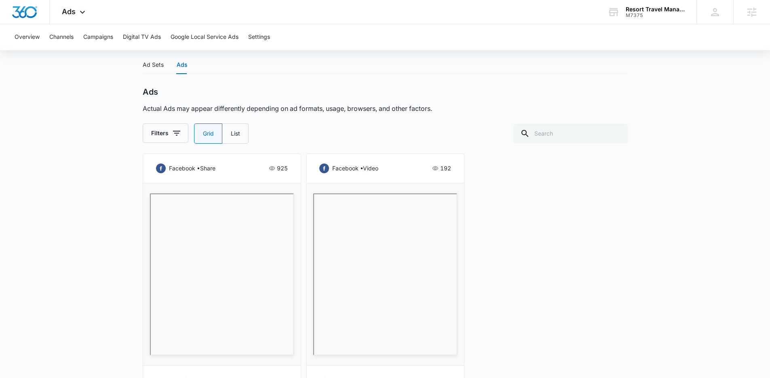
scroll to position [330, 0]
click at [475, 241] on div "facebook • share 925 Remarketing Ad All Remarketing Audiences Active facebook •…" at bounding box center [385, 295] width 485 height 285
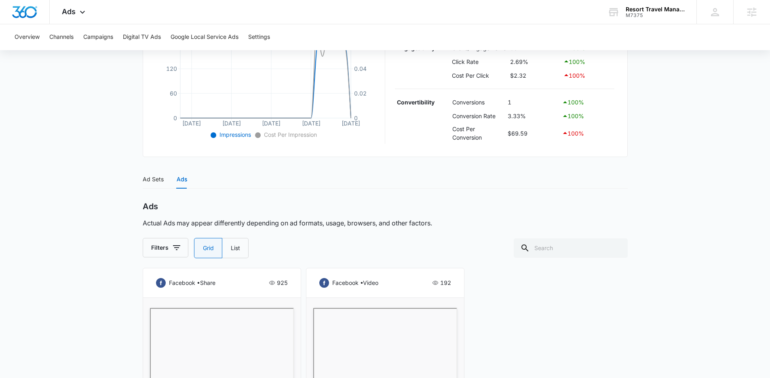
scroll to position [0, 0]
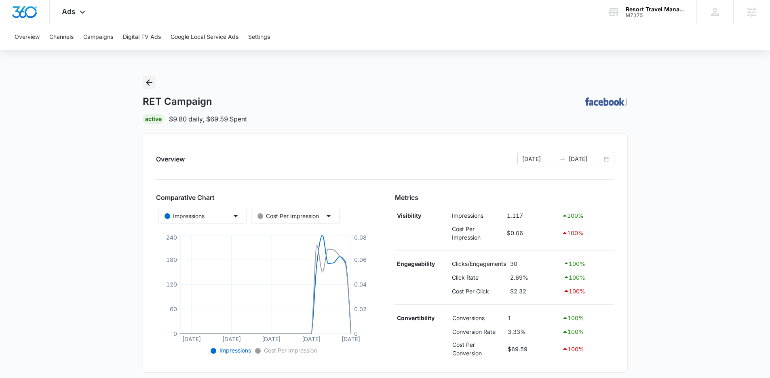
click at [146, 84] on icon "Back" at bounding box center [149, 83] width 10 height 10
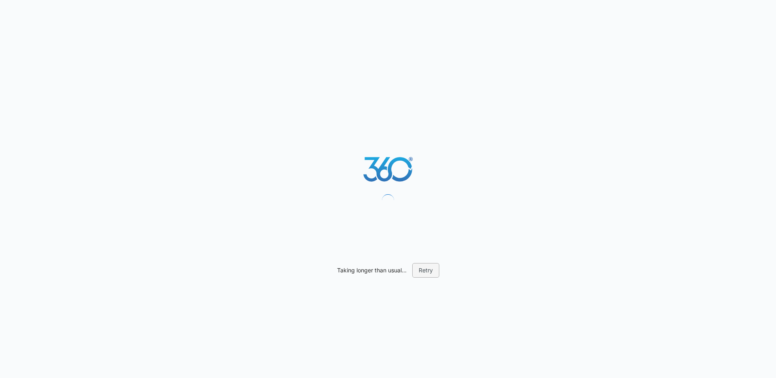
click at [424, 268] on button "Retry" at bounding box center [425, 270] width 27 height 15
click at [424, 270] on button "Retry" at bounding box center [425, 270] width 27 height 15
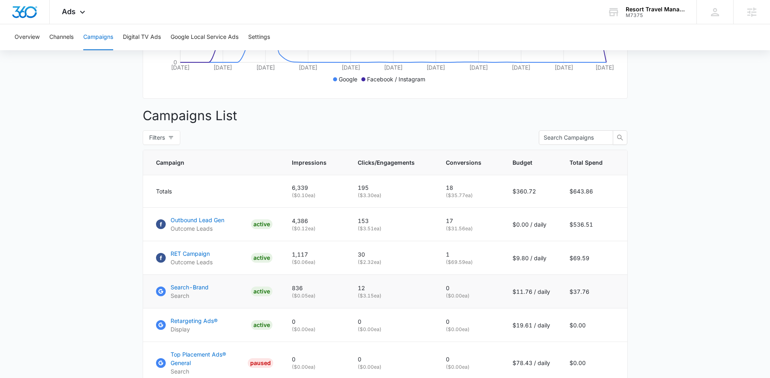
scroll to position [243, 0]
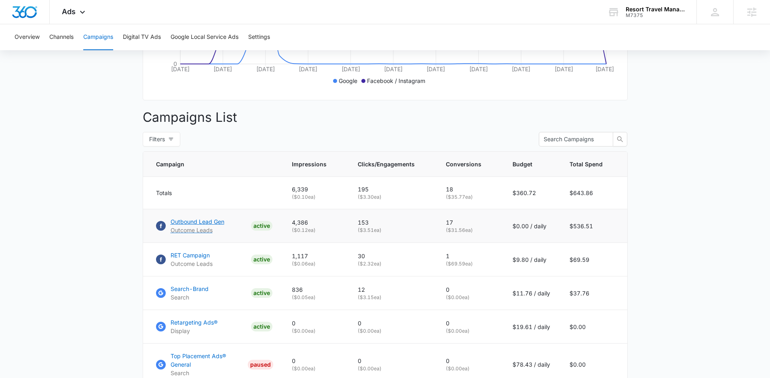
click at [200, 226] on p "Outbound Lead Gen" at bounding box center [198, 221] width 54 height 8
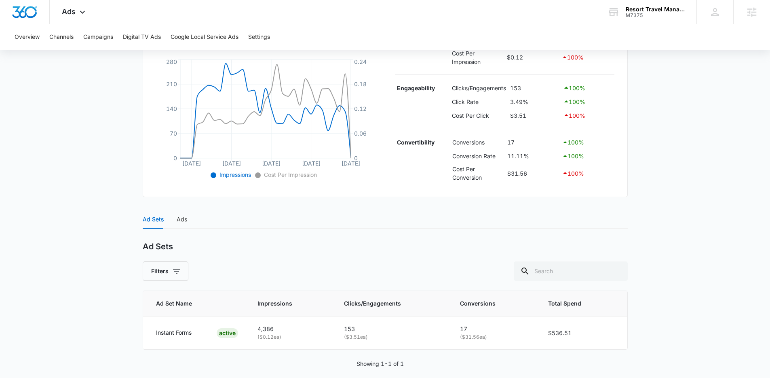
scroll to position [185, 0]
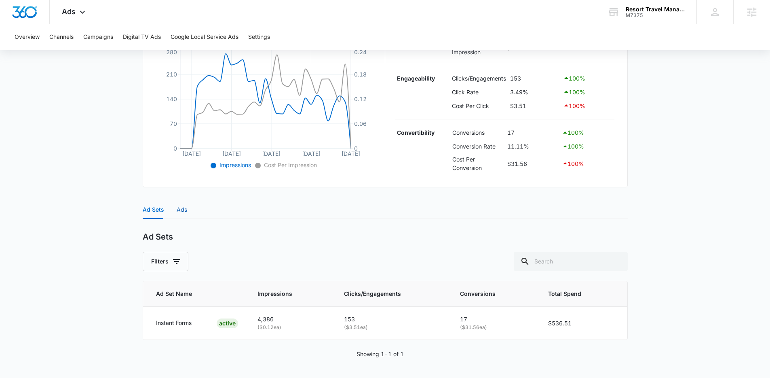
click at [186, 207] on div "Ads" at bounding box center [182, 209] width 11 height 9
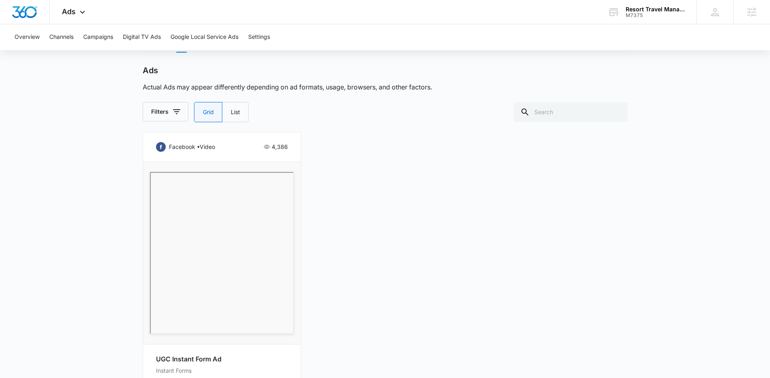
scroll to position [349, 0]
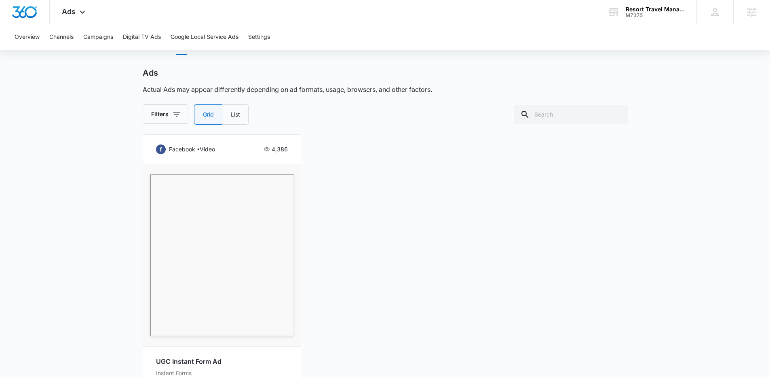
click at [361, 250] on div "facebook • video 4,386 UGC Instant Form Ad Instant Forms Active http://fb.me/" at bounding box center [385, 276] width 485 height 285
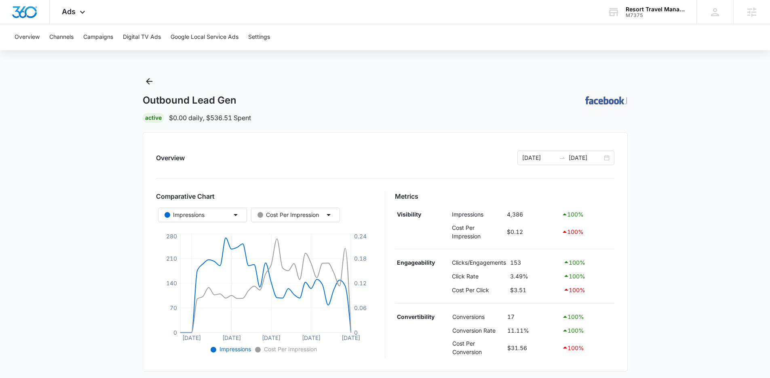
scroll to position [0, 0]
click at [218, 116] on p "$0.00 daily , $536.51 Spent" at bounding box center [210, 119] width 82 height 10
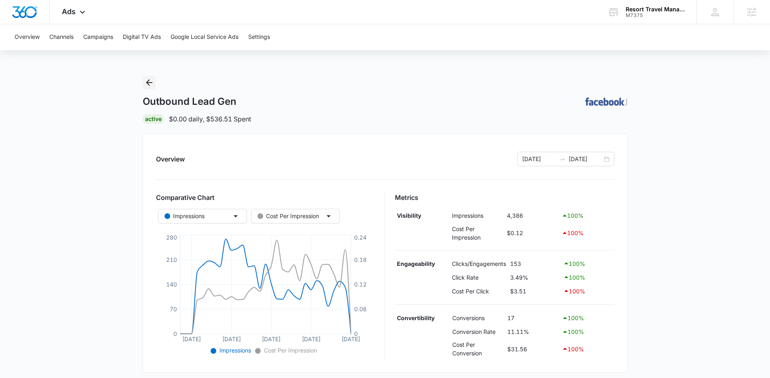
click at [154, 83] on button "Back" at bounding box center [149, 82] width 13 height 13
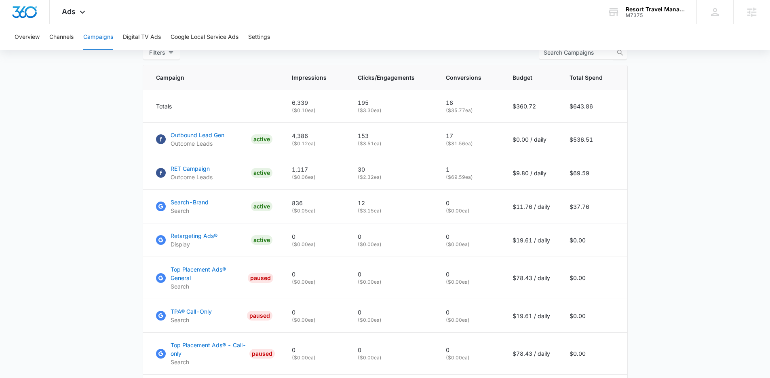
scroll to position [313, 0]
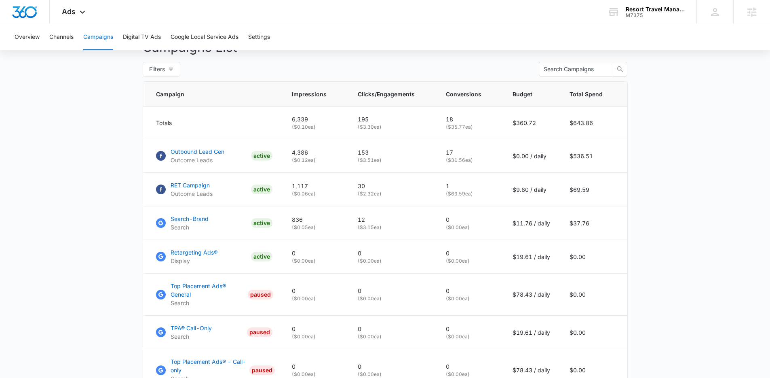
click at [110, 265] on main "Campaigns Filters 07/12/2025 08/11/2025 Overall Results Impressions 6.3k 26312%…" at bounding box center [385, 172] width 770 height 818
click at [99, 274] on main "Campaigns Filters 07/12/2025 08/11/2025 Overall Results Impressions 6.3k 26312%…" at bounding box center [385, 172] width 770 height 818
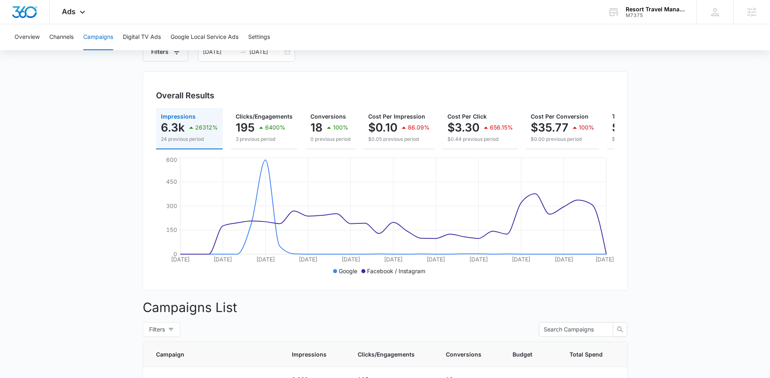
scroll to position [56, 0]
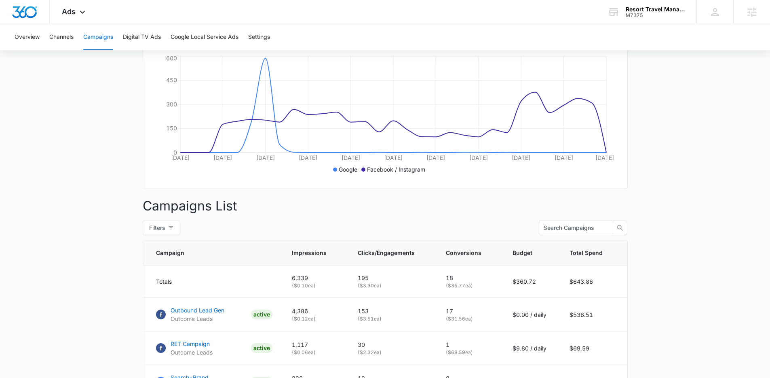
scroll to position [156, 0]
click at [101, 272] on main "Campaigns Filters 07/12/2025 08/11/2025 Overall Results Impressions 6.3k 26312%…" at bounding box center [385, 329] width 770 height 818
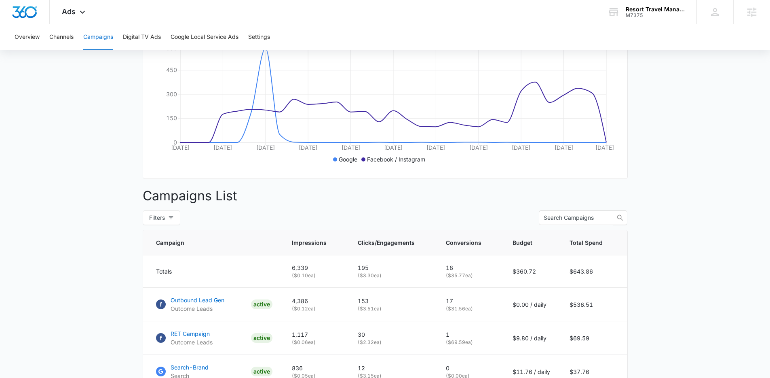
scroll to position [166, 0]
click at [75, 19] on div "Ads Apps Reputation Websites Forms CRM Email Social Shop Payments POS Content A…" at bounding box center [75, 12] width 50 height 24
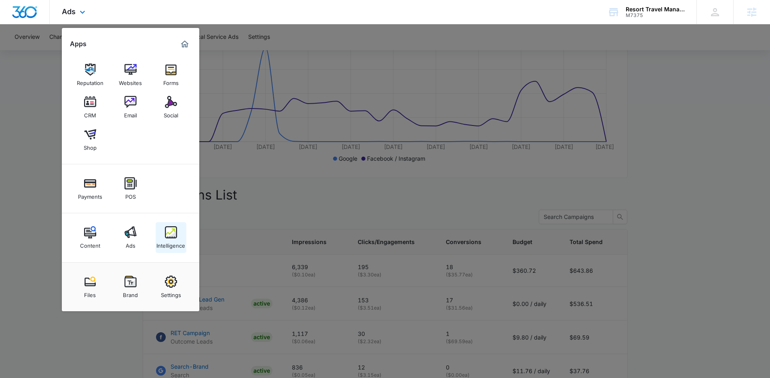
click at [159, 247] on div "Intelligence" at bounding box center [170, 243] width 29 height 11
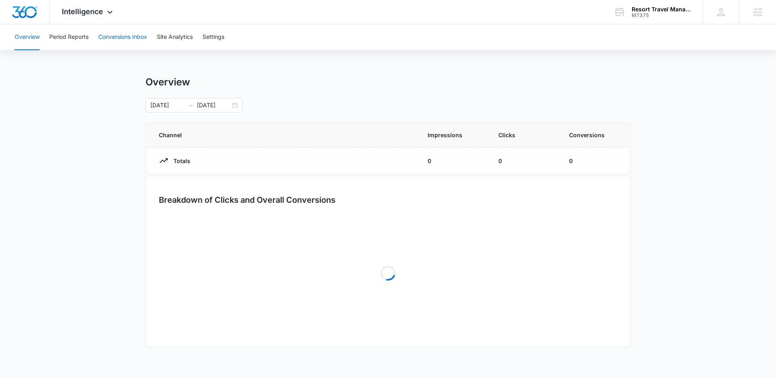
click at [117, 37] on button "Conversions Inbox" at bounding box center [122, 37] width 49 height 26
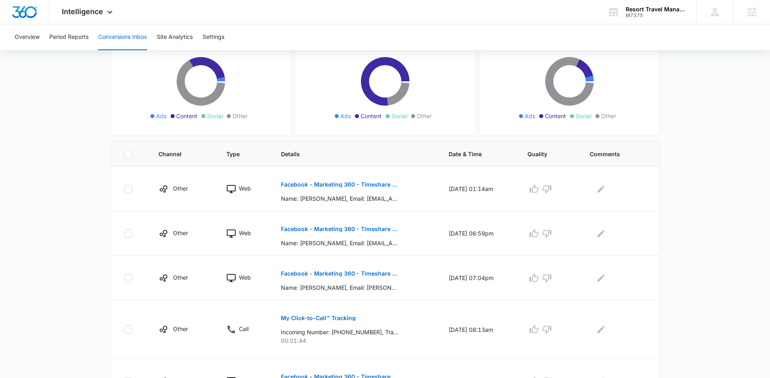
scroll to position [89, 0]
click at [68, 250] on main "Filters 07/12/2025 08/11/2025 New Conversion Total Conversions: 36 Ads Content …" at bounding box center [385, 317] width 770 height 695
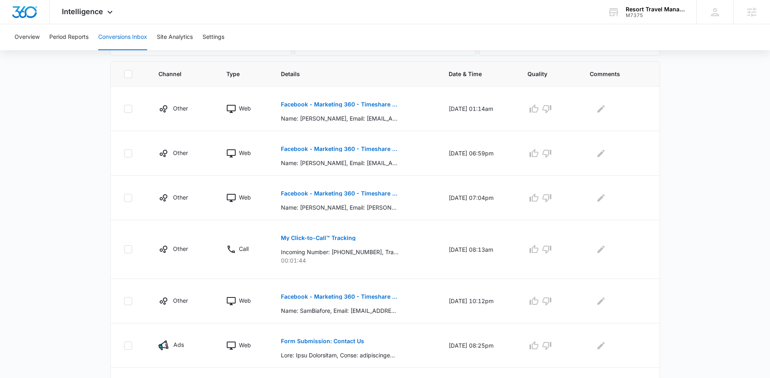
scroll to position [156, 0]
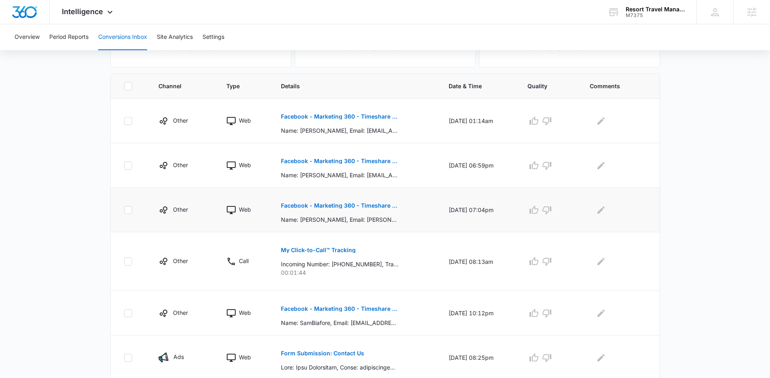
click at [358, 201] on button "Facebook - Marketing 360 - Timeshare Form 7.15" at bounding box center [340, 205] width 118 height 19
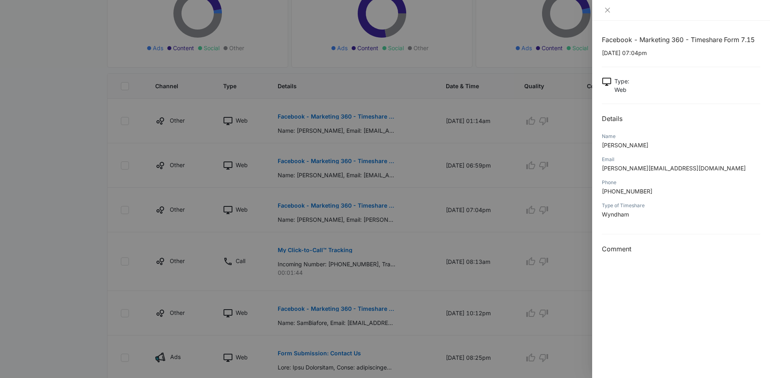
click at [394, 235] on div at bounding box center [385, 189] width 770 height 378
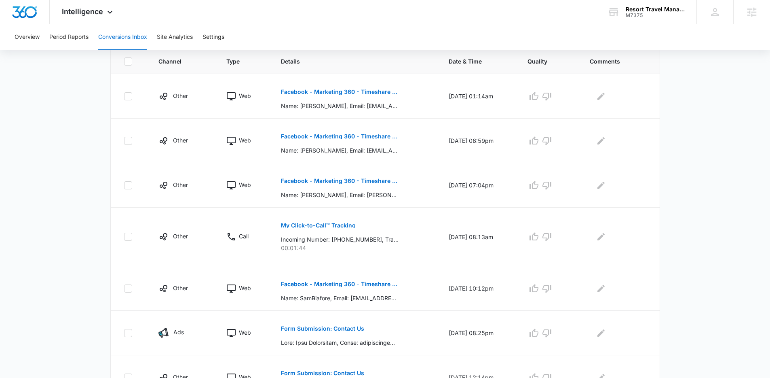
scroll to position [180, 0]
click at [734, 243] on main "Filters 07/12/2025 08/11/2025 New Conversion Total Conversions: 36 Ads Content …" at bounding box center [385, 225] width 770 height 695
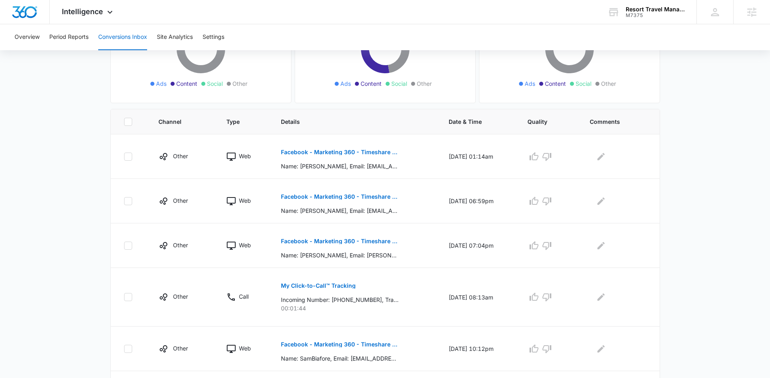
scroll to position [120, 0]
click at [693, 273] on main "Filters 07/12/2025 08/11/2025 New Conversion Total Conversions: 36 Ads Content …" at bounding box center [385, 285] width 770 height 695
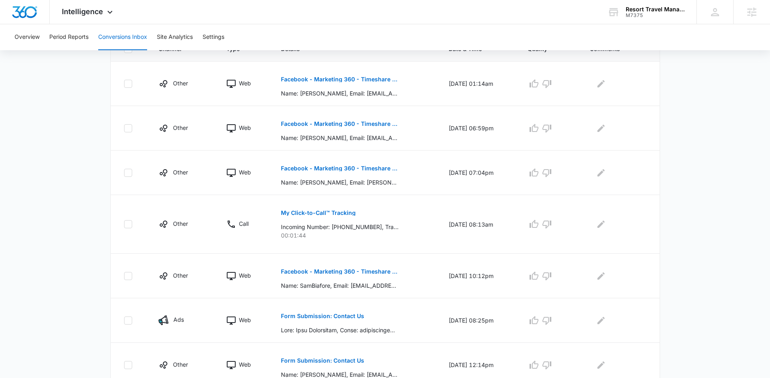
scroll to position [202, 0]
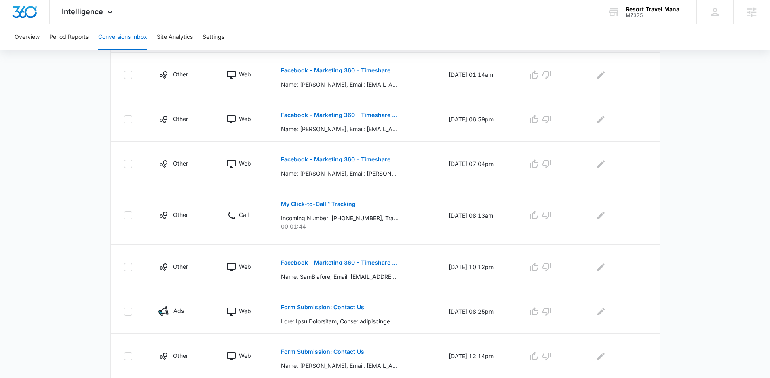
click at [687, 242] on main "Filters 07/12/2025 08/11/2025 New Conversion Total Conversions: 36 Ads Content …" at bounding box center [385, 203] width 770 height 695
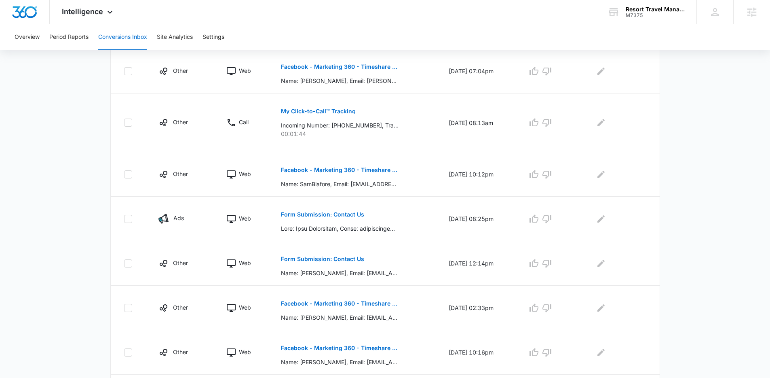
scroll to position [300, 0]
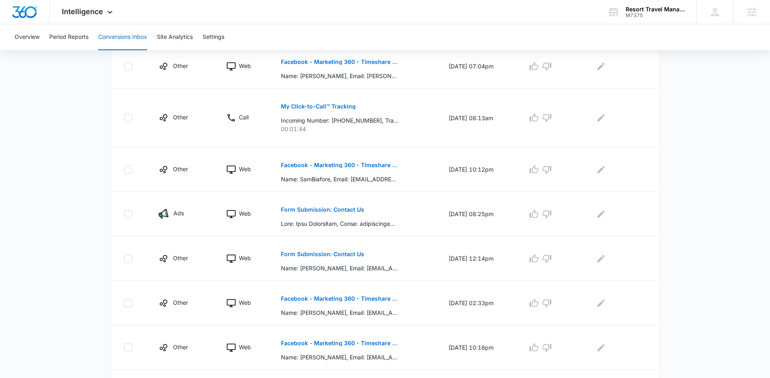
click at [708, 287] on main "Filters 07/12/2025 08/11/2025 New Conversion Total Conversions: 36 Ads Content …" at bounding box center [385, 106] width 770 height 695
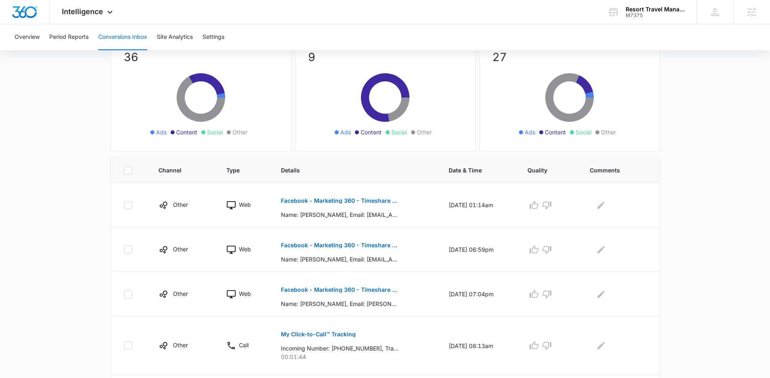
scroll to position [0, 0]
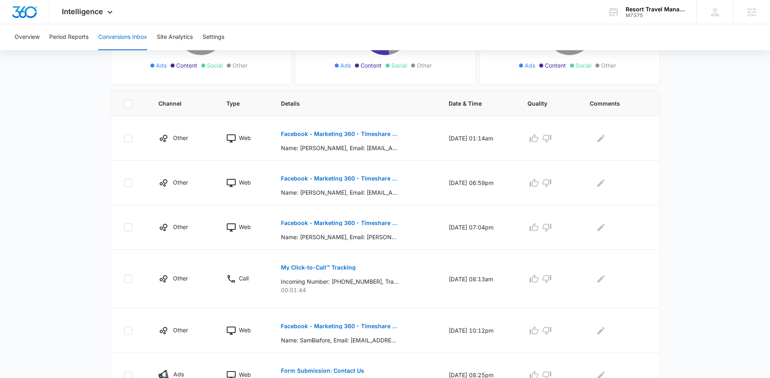
scroll to position [131, 0]
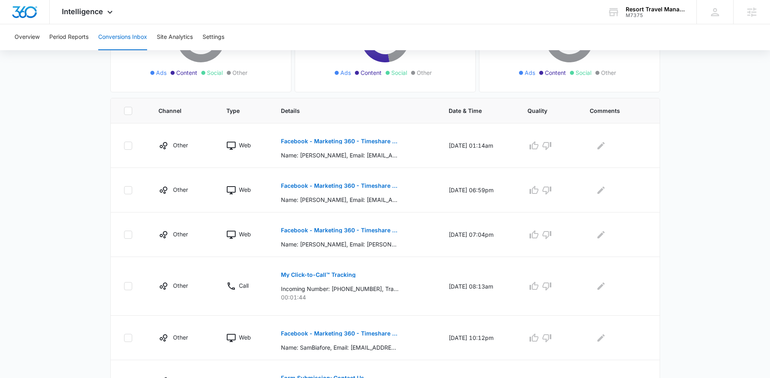
click at [720, 280] on main "Filters 07/12/2025 08/11/2025 New Conversion Total Conversions: 36 Ads Content …" at bounding box center [385, 274] width 770 height 695
click at [712, 287] on main "Filters 07/12/2025 08/11/2025 New Conversion Total Conversions: 36 Ads Content …" at bounding box center [385, 274] width 770 height 695
click at [719, 237] on main "Filters 07/12/2025 08/11/2025 New Conversion Total Conversions: 36 Ads Content …" at bounding box center [385, 274] width 770 height 695
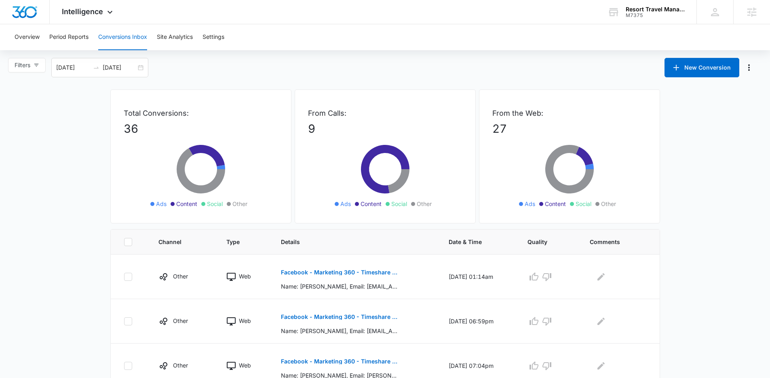
scroll to position [0, 0]
click at [657, 20] on div "Resort Travel Management (PEN Management) M7375 Your Accounts View All" at bounding box center [645, 12] width 101 height 24
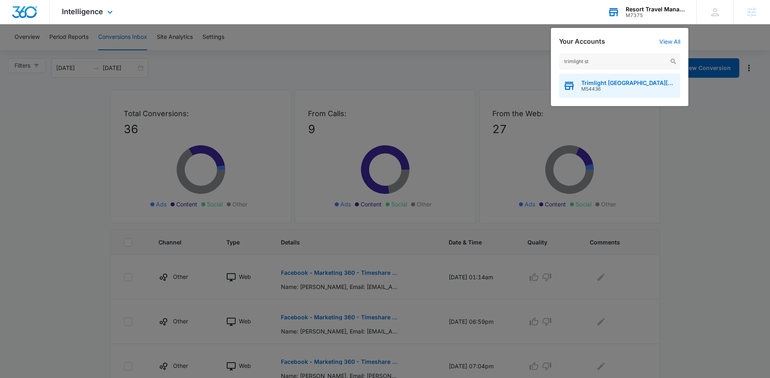
type input "trimlight st"
click at [604, 85] on span "Trimlight [GEOGRAPHIC_DATA][PERSON_NAME]" at bounding box center [628, 83] width 95 height 6
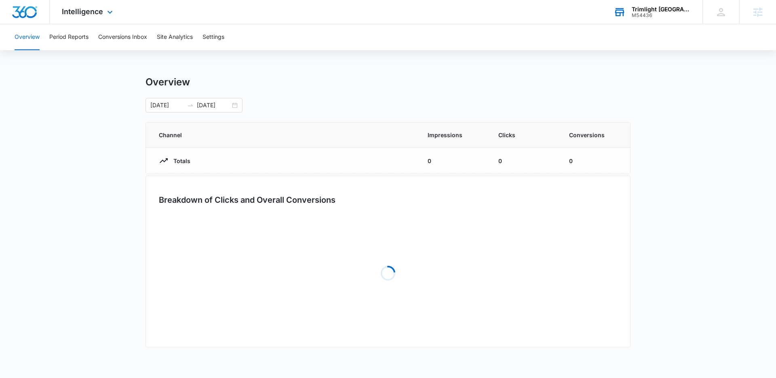
click at [77, 5] on div "Intelligence Apps Reputation Forms CRM Email Social POS Content Ads Intelligenc…" at bounding box center [88, 12] width 77 height 24
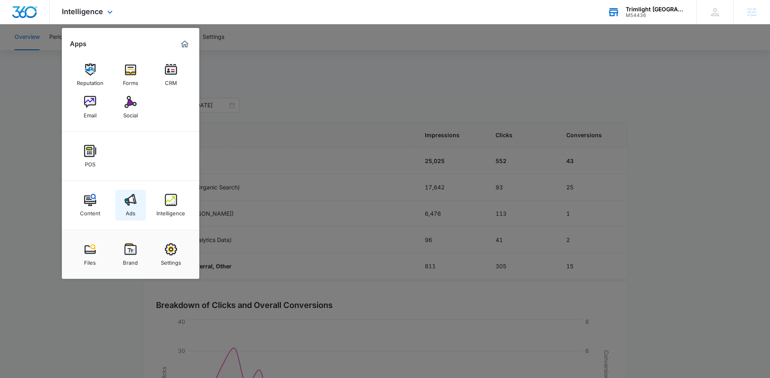
click at [132, 205] on img at bounding box center [131, 200] width 12 height 12
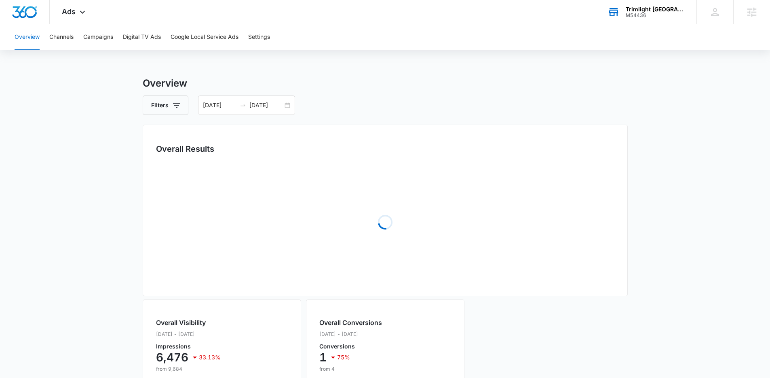
click at [104, 207] on main "Overview Filters 07/12/2025 08/11/2025 Overall Results Loading Overall Visibili…" at bounding box center [385, 342] width 770 height 533
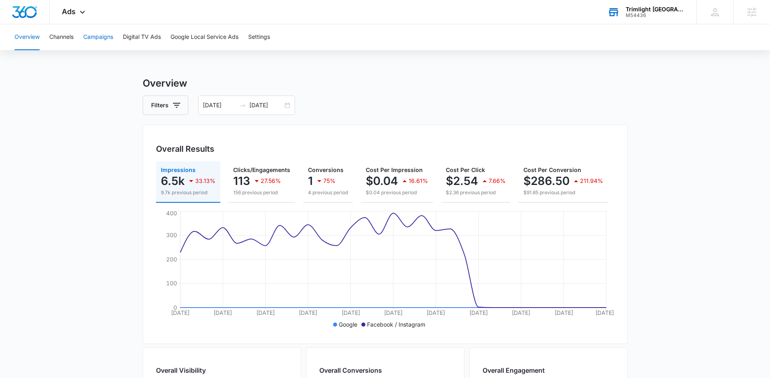
click at [93, 41] on button "Campaigns" at bounding box center [98, 37] width 30 height 26
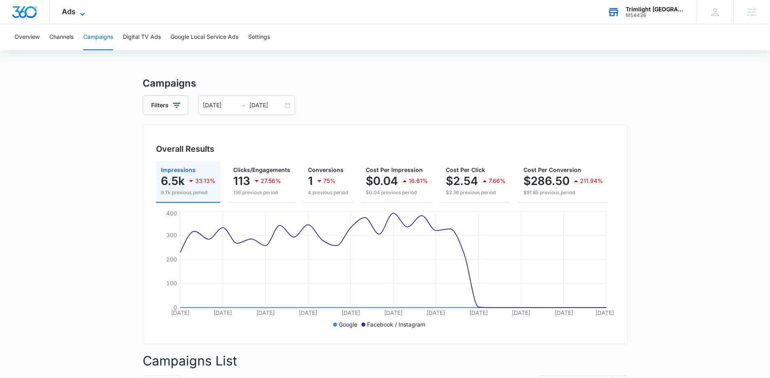
click at [82, 15] on icon at bounding box center [83, 14] width 10 height 10
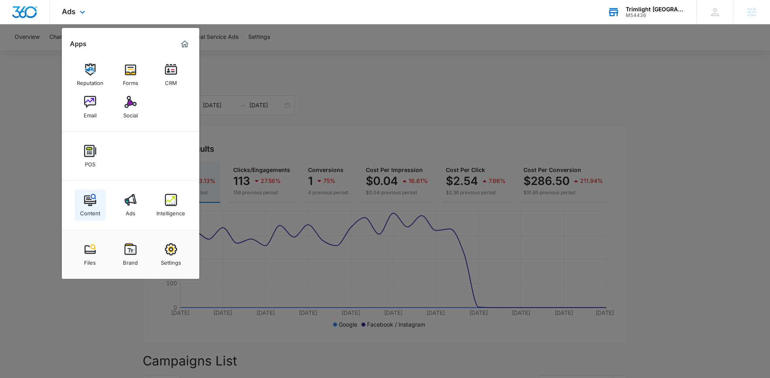
click at [82, 210] on div "Content" at bounding box center [90, 211] width 20 height 11
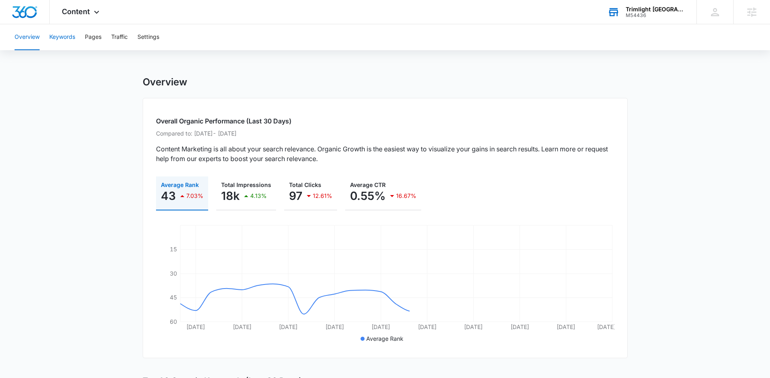
click at [69, 46] on button "Keywords" at bounding box center [62, 37] width 26 height 26
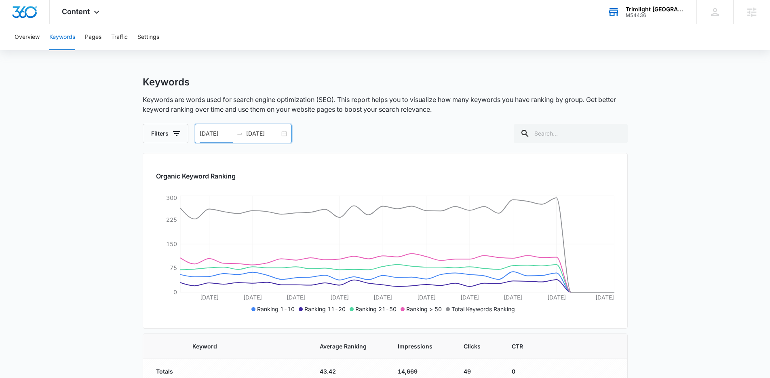
click at [224, 137] on input "07/12/2025" at bounding box center [217, 133] width 34 height 9
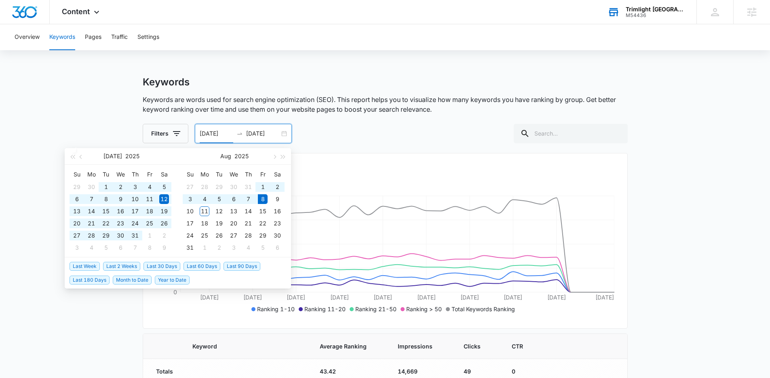
click at [101, 280] on span "Last 180 Days" at bounding box center [90, 279] width 40 height 9
type input "[DATE]"
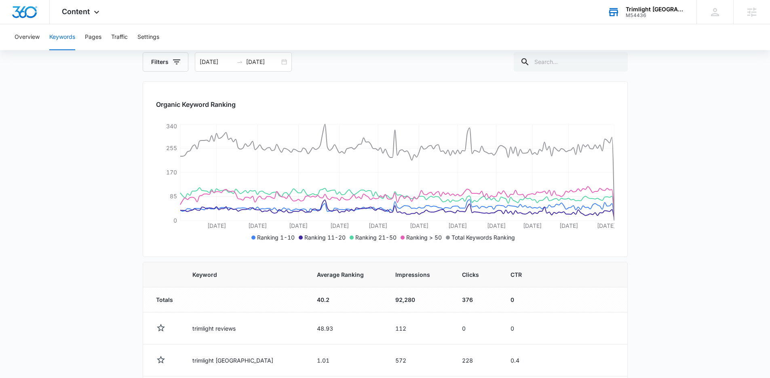
scroll to position [3, 0]
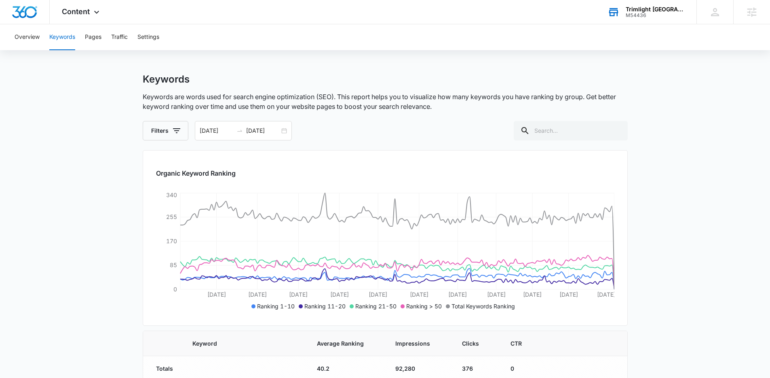
drag, startPoint x: 97, startPoint y: 18, endPoint x: 101, endPoint y: 37, distance: 19.6
click at [97, 18] on div "Content Apps Reputation Forms CRM Email Social POS Content Ads Intelligence Fil…" at bounding box center [82, 12] width 64 height 24
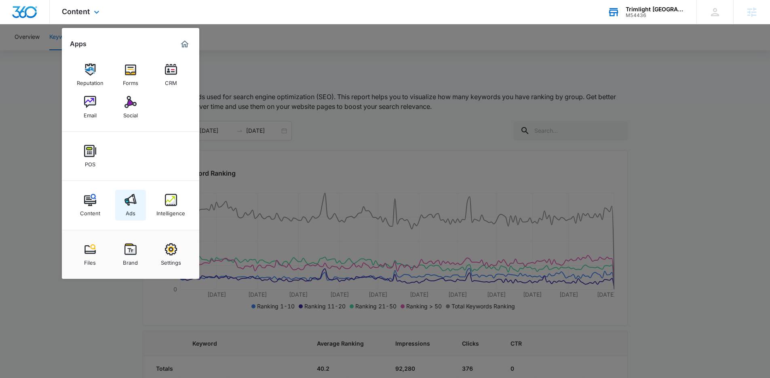
click at [132, 192] on link "Ads" at bounding box center [130, 205] width 31 height 31
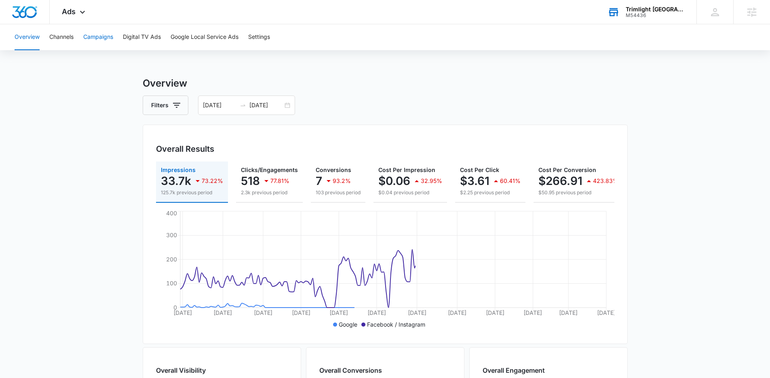
click at [113, 40] on button "Campaigns" at bounding box center [98, 37] width 30 height 26
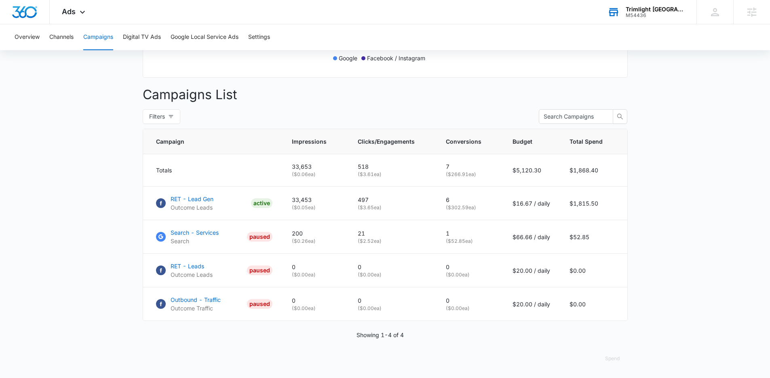
scroll to position [272, 0]
click at [201, 199] on p "RET - Lead Gen" at bounding box center [192, 198] width 43 height 8
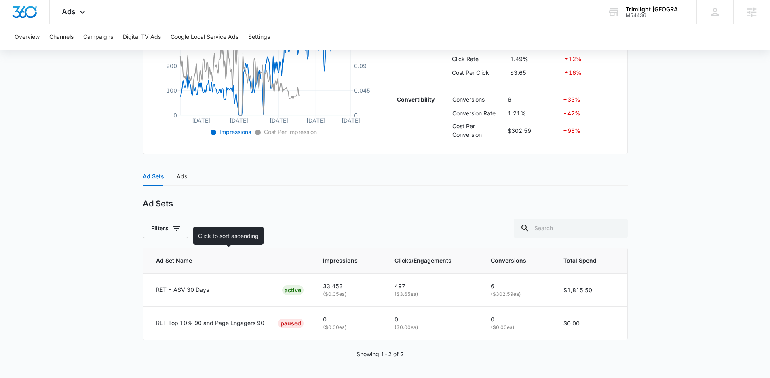
scroll to position [218, 0]
drag, startPoint x: 192, startPoint y: 176, endPoint x: 188, endPoint y: 177, distance: 4.9
click at [190, 176] on div "Ad Sets Ads" at bounding box center [385, 176] width 485 height 19
click at [184, 177] on div "Ads" at bounding box center [182, 176] width 11 height 9
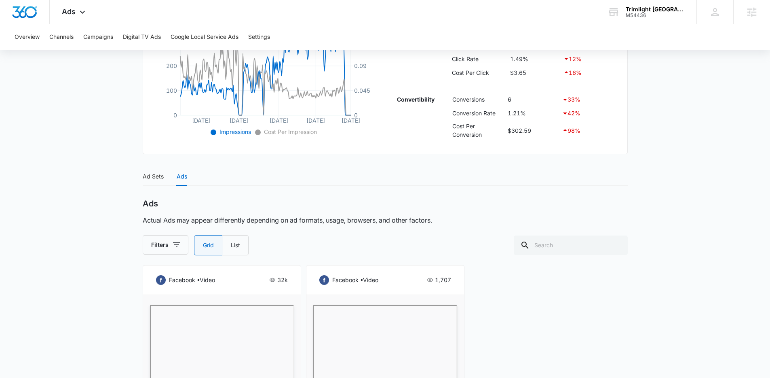
click at [61, 253] on main "RET - Lead Gen | Active $16.67 daily , $1,815.50 Spent Overview [DATE] [DATE] C…" at bounding box center [385, 219] width 770 height 723
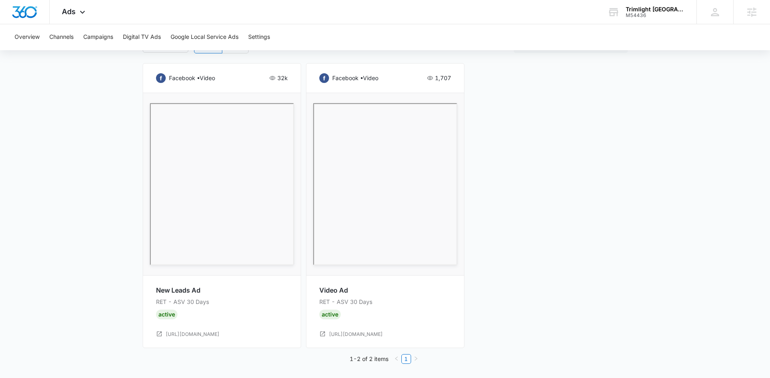
scroll to position [421, 0]
click at [540, 245] on div "facebook • video 32k New Leads Ad RET - [GEOGRAPHIC_DATA] 30 Days Active [URL][…" at bounding box center [385, 204] width 485 height 285
click at [498, 226] on div "facebook • video 32k New Leads Ad RET - [GEOGRAPHIC_DATA] 30 Days Active [URL][…" at bounding box center [385, 204] width 485 height 285
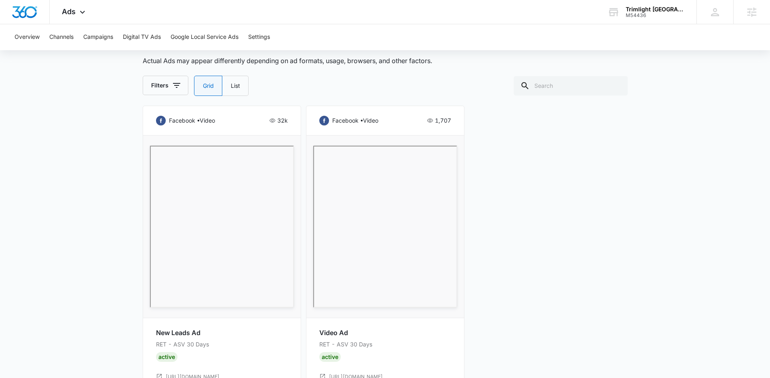
scroll to position [369, 0]
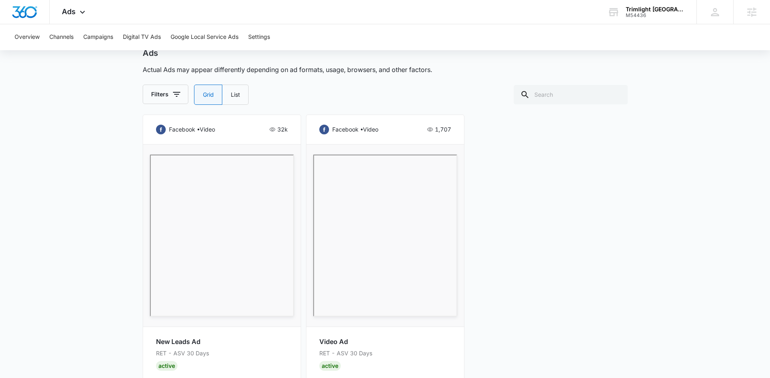
click at [592, 276] on div "facebook • video 32k New Leads Ad RET - [GEOGRAPHIC_DATA] 30 Days Active [URL][…" at bounding box center [385, 256] width 485 height 285
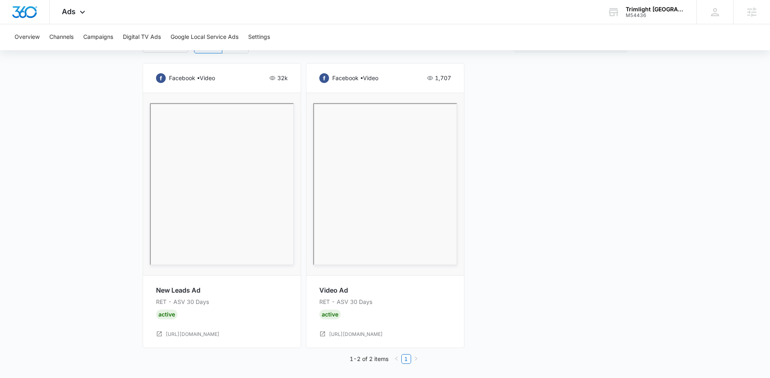
scroll to position [421, 0]
click at [93, 40] on button "Campaigns" at bounding box center [98, 37] width 30 height 26
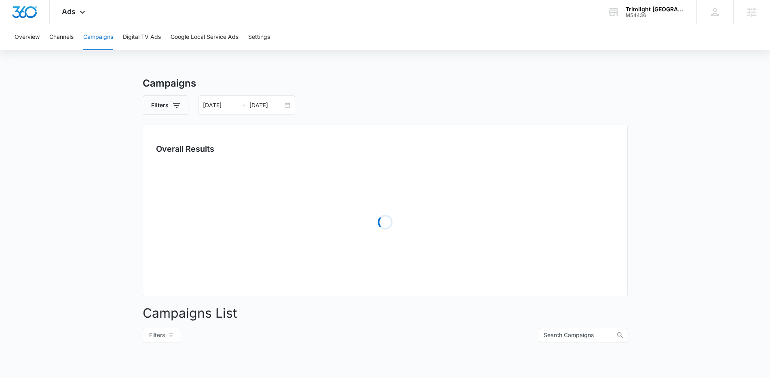
click at [82, 184] on main "Campaigns Filters [DATE] [DATE] Overall Results Loading Campaigns List Filters …" at bounding box center [385, 286] width 770 height 421
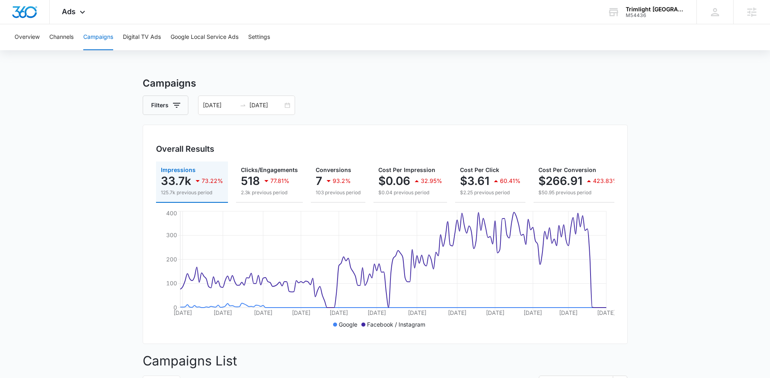
click at [743, 280] on main "Campaigns Filters [DATE] [DATE] Overall Results Impressions 33.7k 73.22% 125.7k…" at bounding box center [385, 360] width 770 height 568
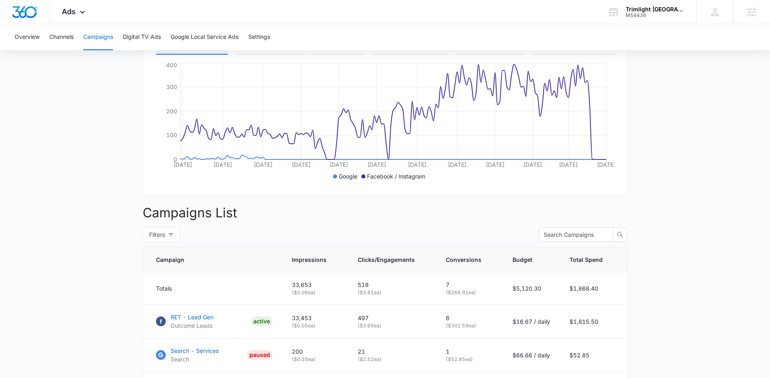
scroll to position [155, 0]
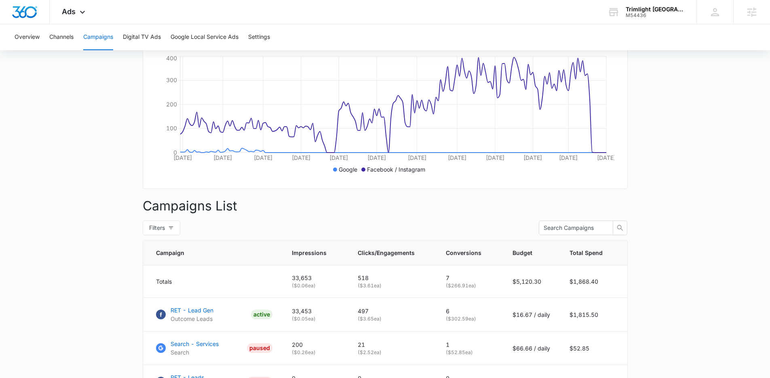
click at [743, 280] on main "Campaigns Filters [DATE] [DATE] Overall Results Impressions 33.7k 73.22% 125.7k…" at bounding box center [385, 205] width 770 height 568
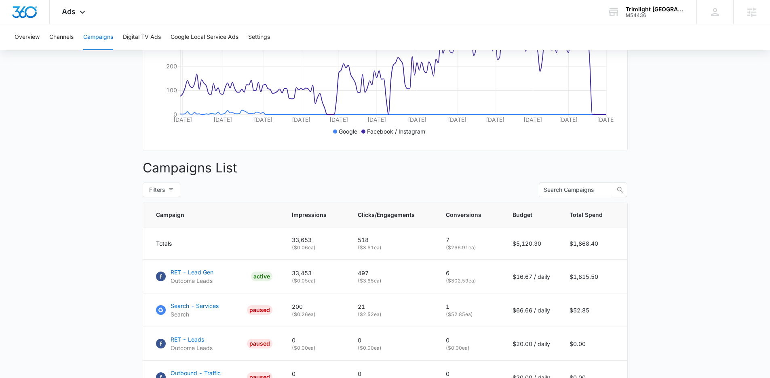
scroll to position [236, 0]
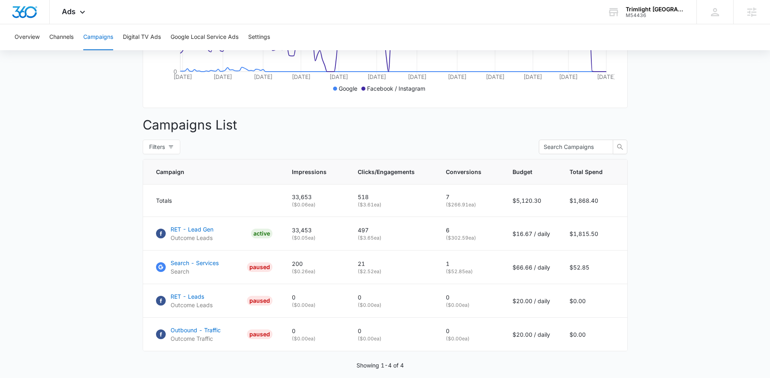
click at [743, 280] on main "Campaigns Filters [DATE] [DATE] Overall Results Impressions 33.7k 73.22% 125.7k…" at bounding box center [385, 124] width 770 height 568
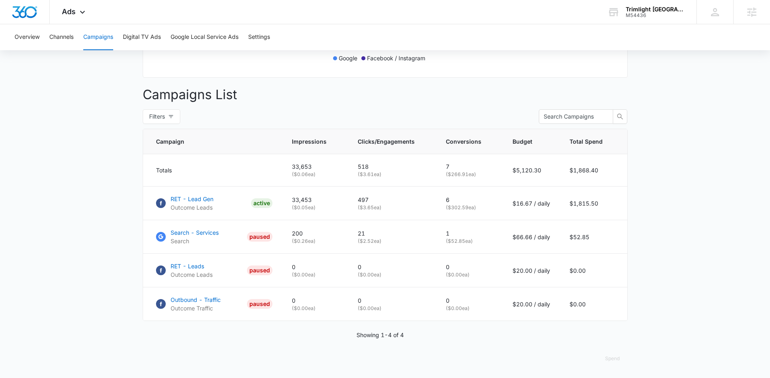
scroll to position [272, 0]
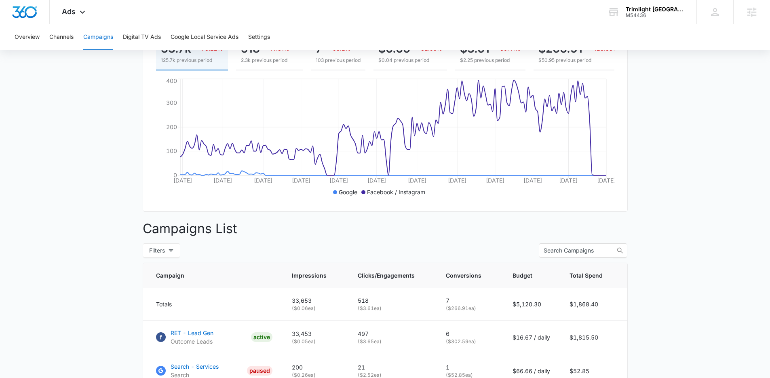
click at [744, 285] on main "Campaigns Filters [DATE] [DATE] Overall Results Impressions 33.7k 73.22% 125.7k…" at bounding box center [385, 228] width 770 height 568
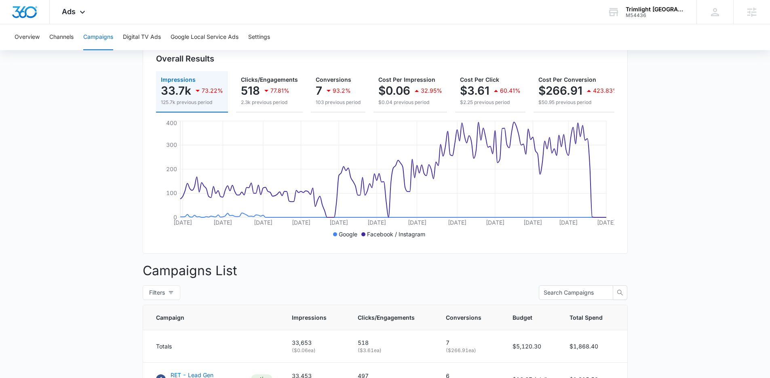
scroll to position [0, 0]
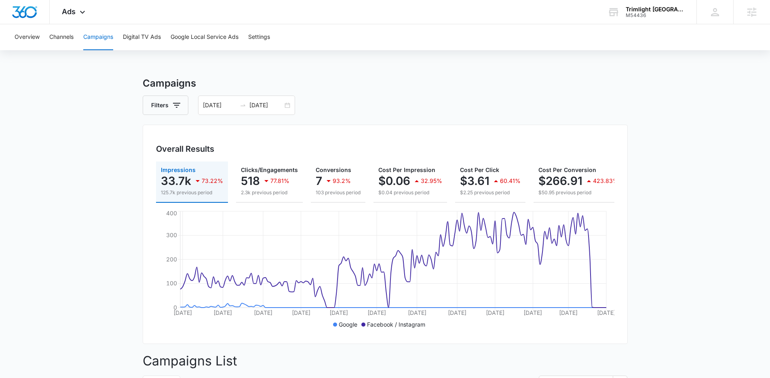
click at [696, 236] on main "Campaigns Filters [DATE] [DATE] Overall Results Impressions 33.7k 73.22% 125.7k…" at bounding box center [385, 360] width 770 height 568
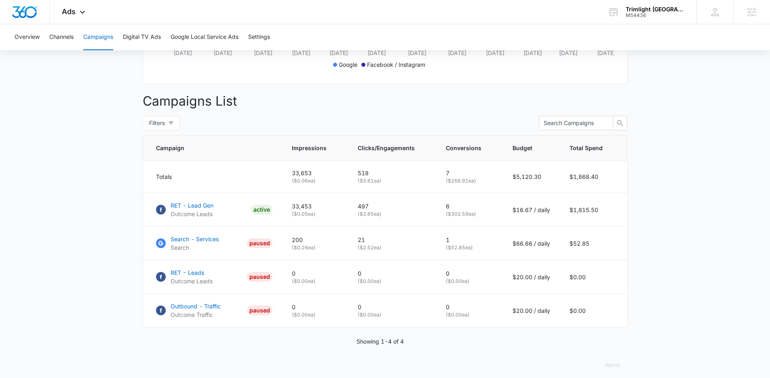
click at [702, 268] on main "Campaigns Filters [DATE] [DATE] Overall Results Impressions 33.7k 73.22% 125.7k…" at bounding box center [385, 100] width 770 height 568
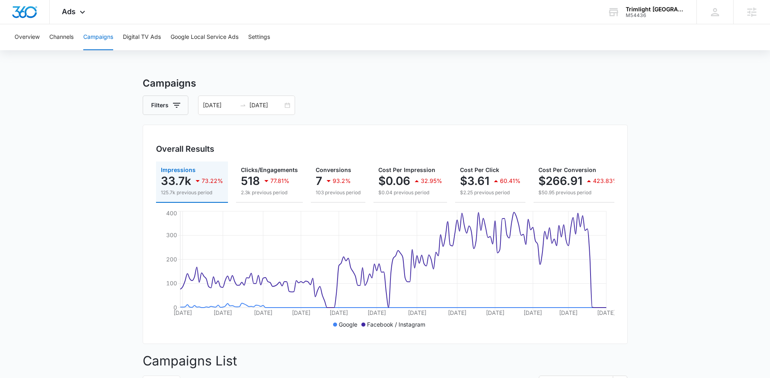
click at [703, 269] on main "Campaigns Filters [DATE] [DATE] Overall Results Impressions 33.7k 73.22% 125.7k…" at bounding box center [385, 360] width 770 height 568
click at [76, 141] on main "Campaigns Filters [DATE] [DATE] Overall Results Impressions 33.7k 73.22% 125.7k…" at bounding box center [385, 360] width 770 height 568
